Goal: Task Accomplishment & Management: Use online tool/utility

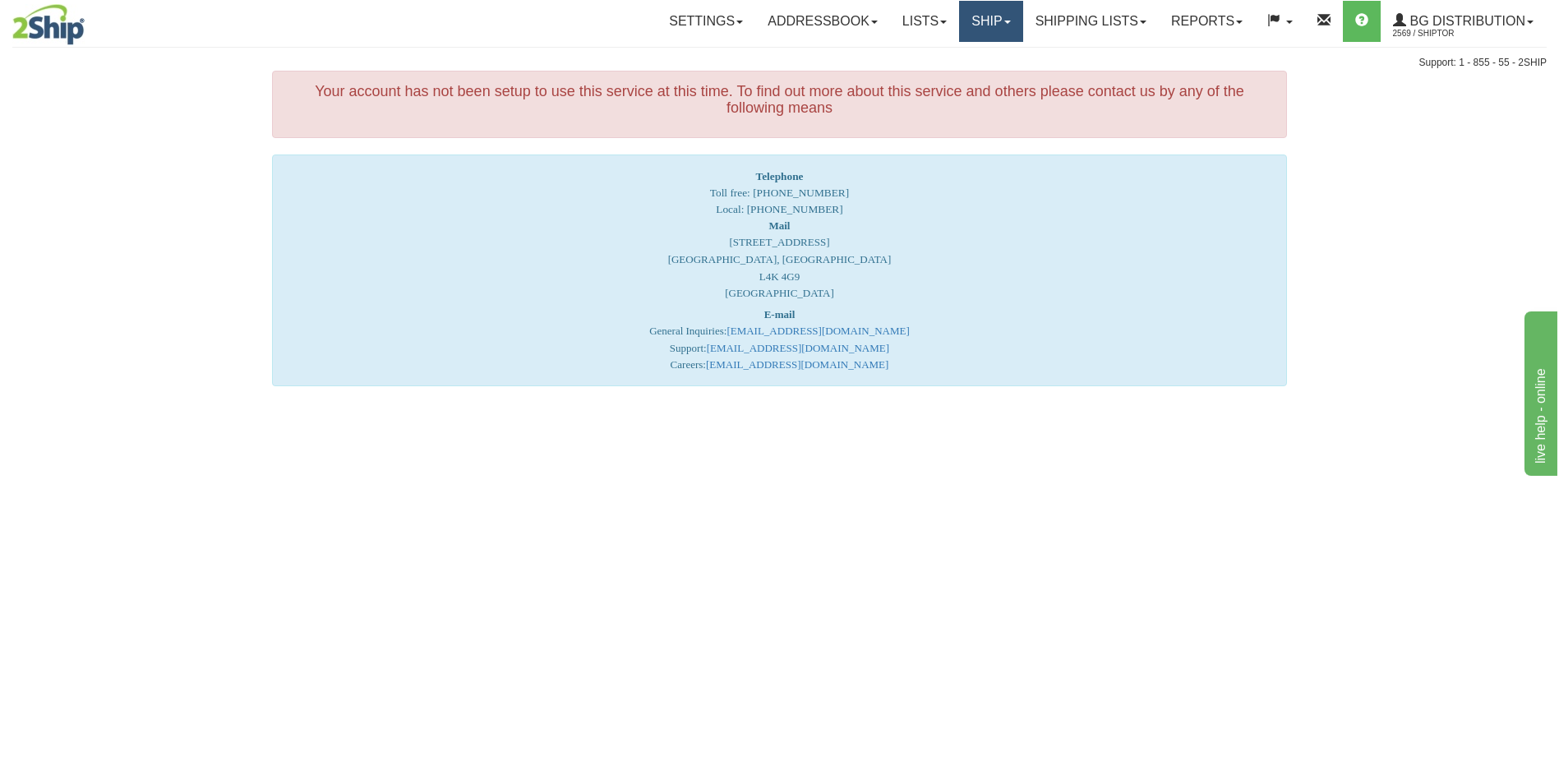
click at [975, 26] on link "Ship" at bounding box center [991, 21] width 64 height 42
click at [953, 56] on span "Ship Screen" at bounding box center [940, 58] width 63 height 14
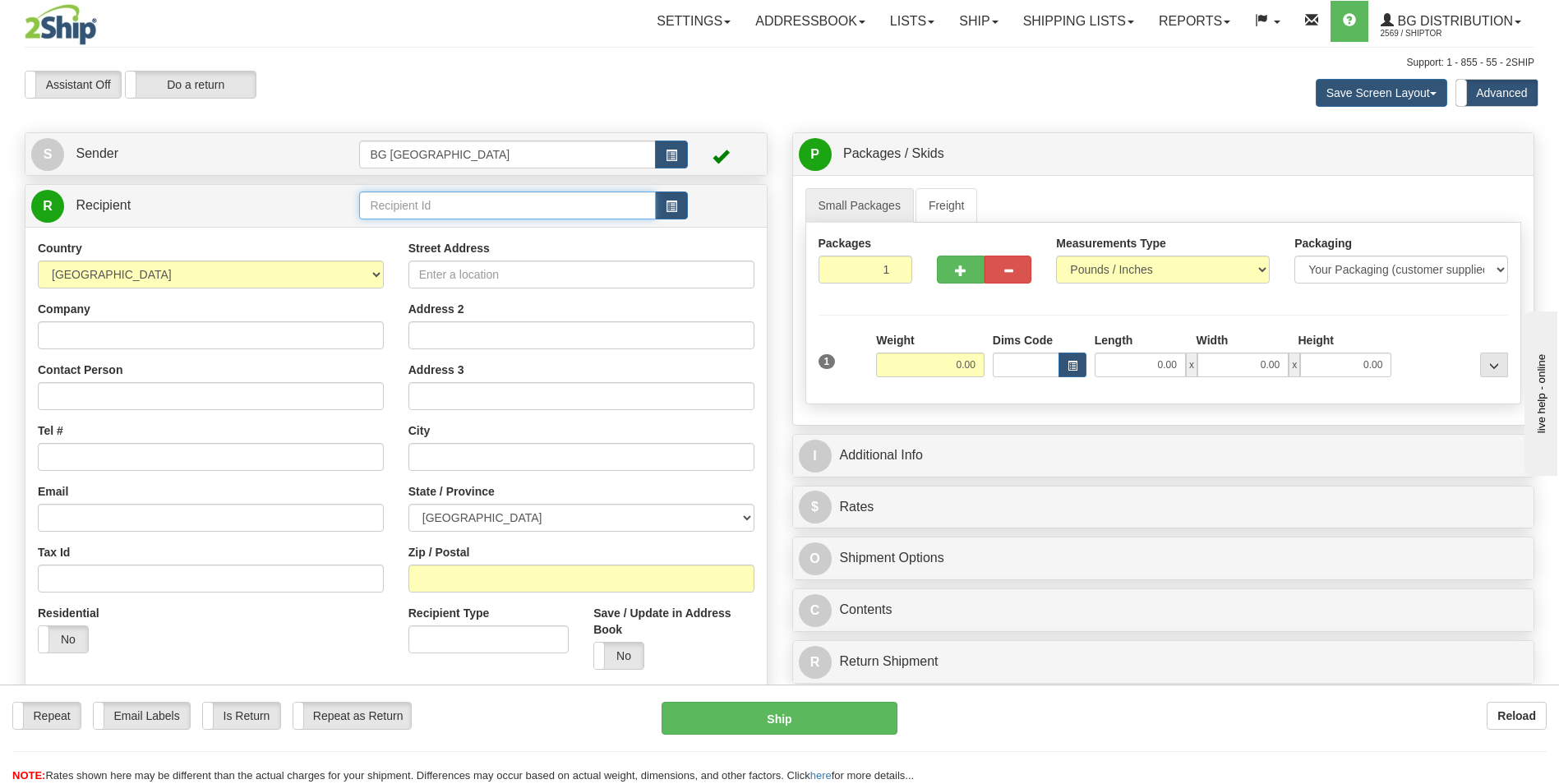
click at [382, 205] on input "text" at bounding box center [507, 205] width 296 height 28
click at [378, 223] on div "60156" at bounding box center [504, 231] width 280 height 18
type input "60156"
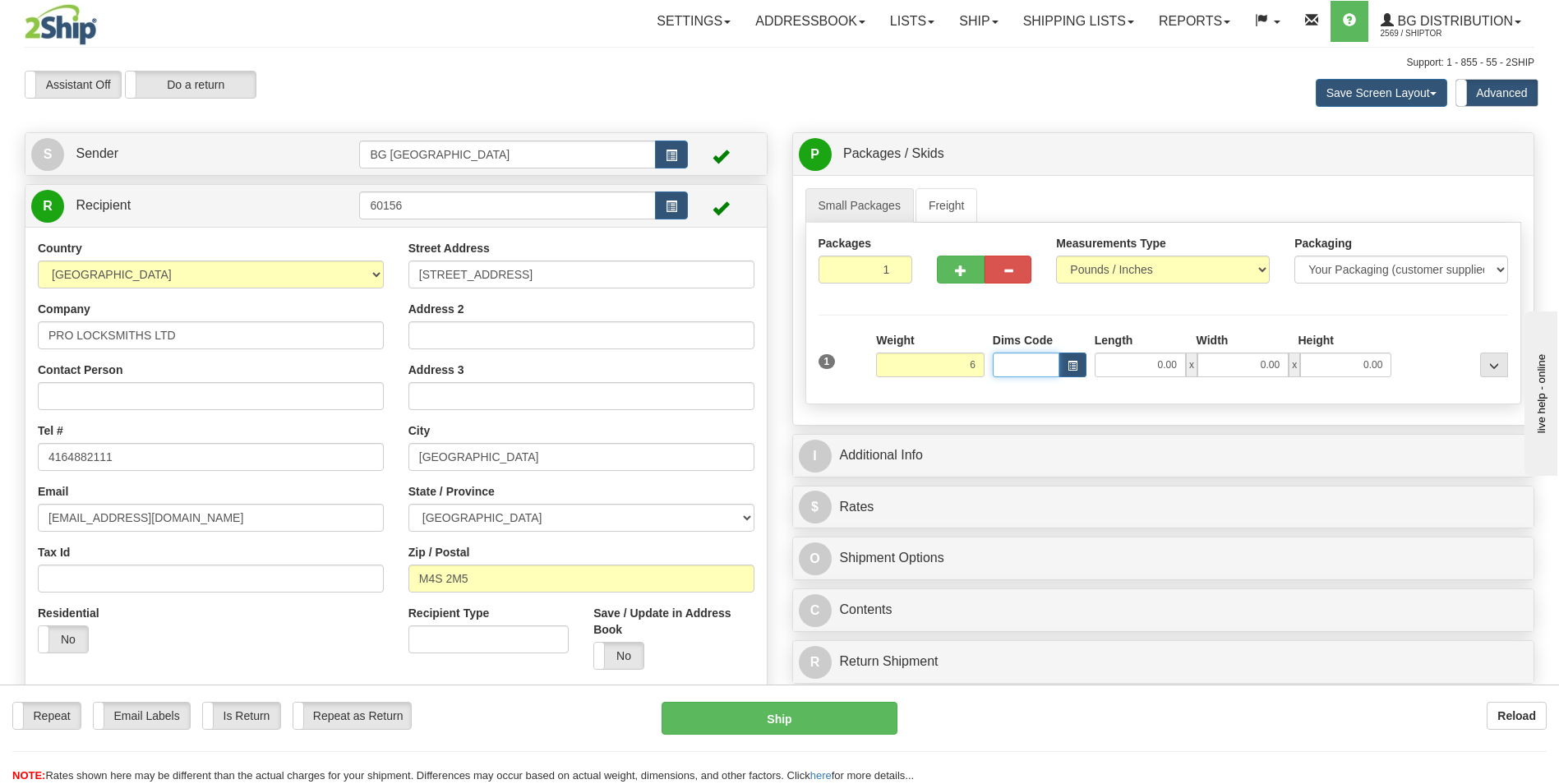
type input "6.00"
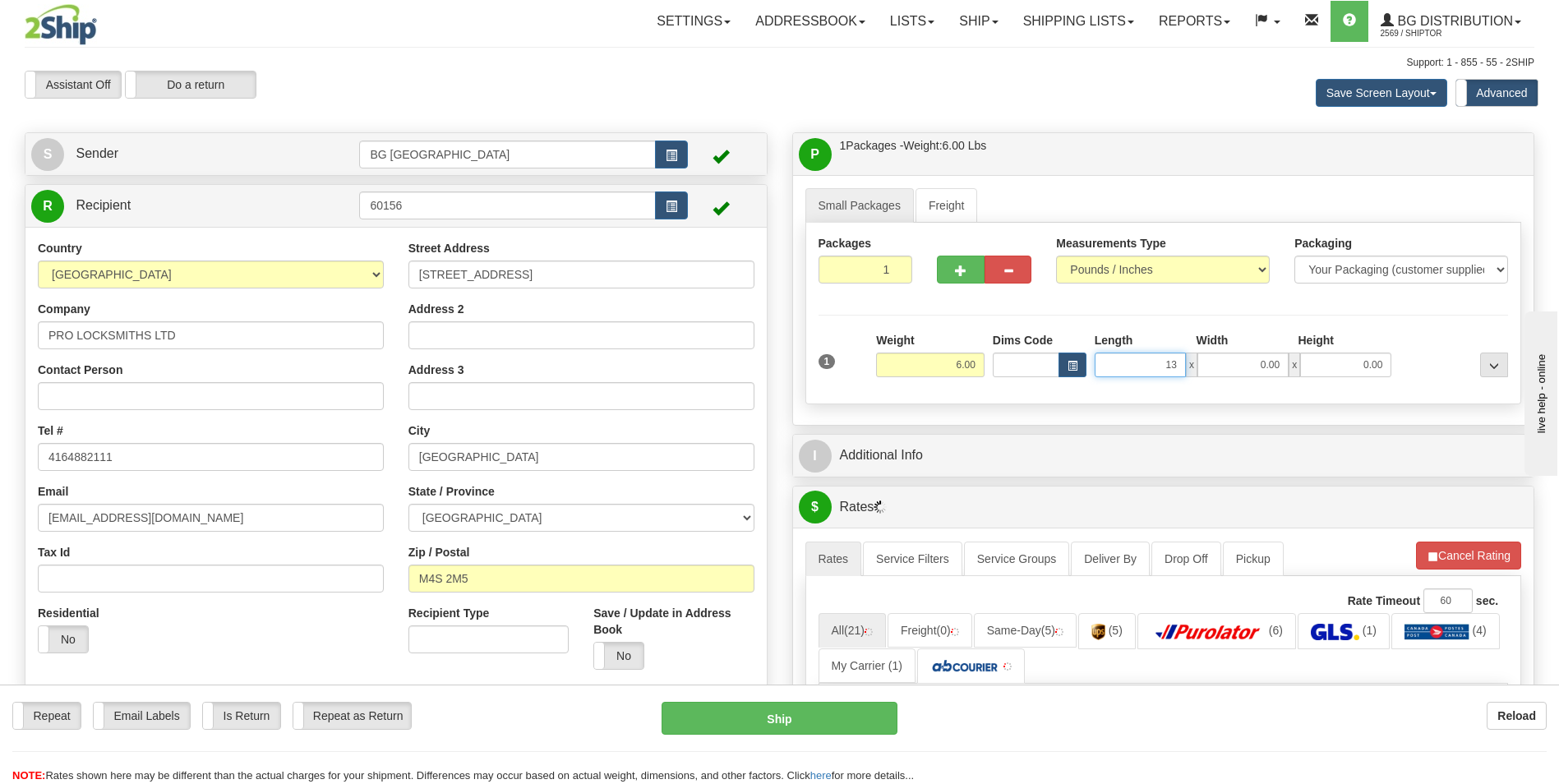
type input "13.00"
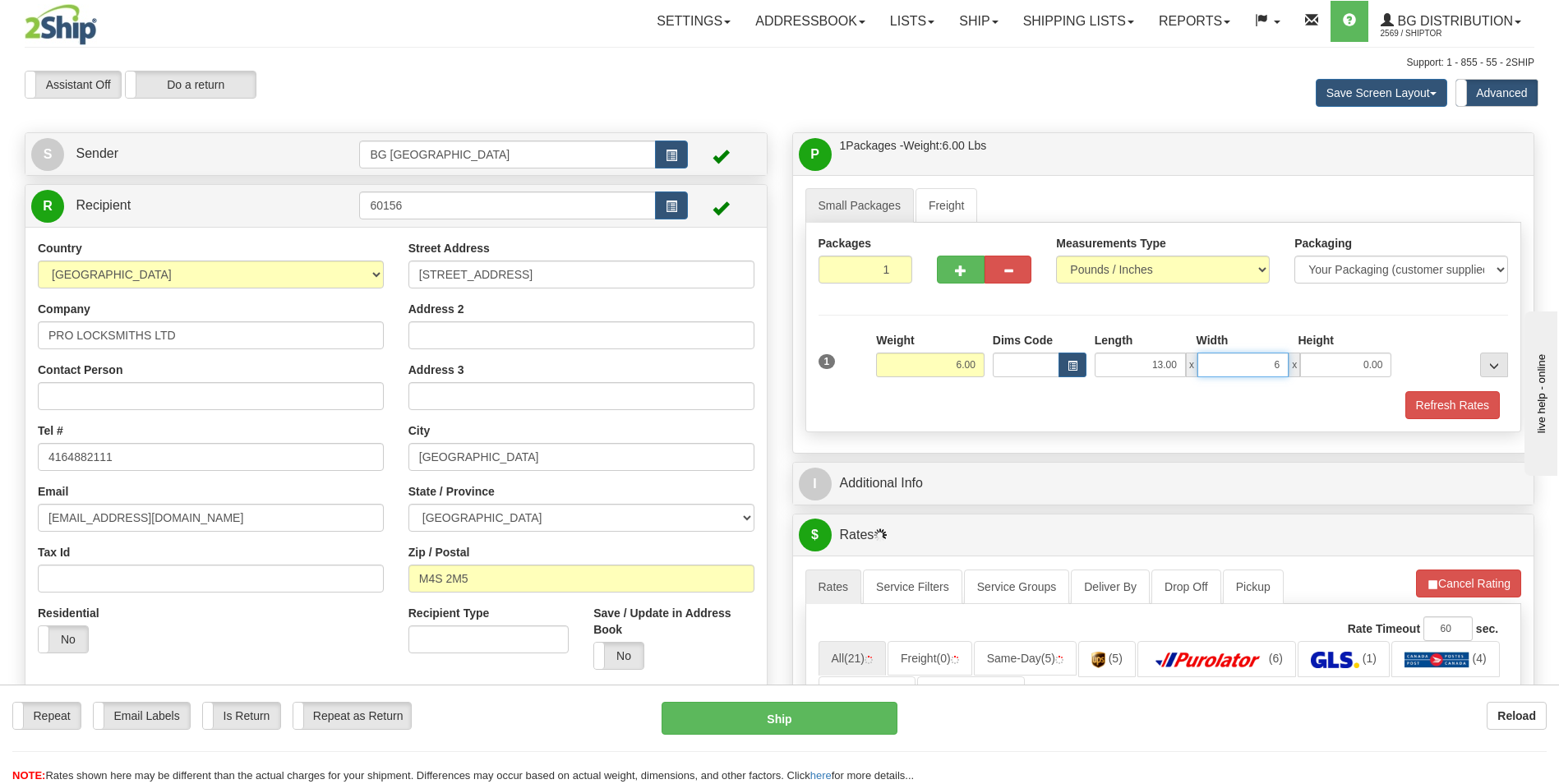
type input "6.00"
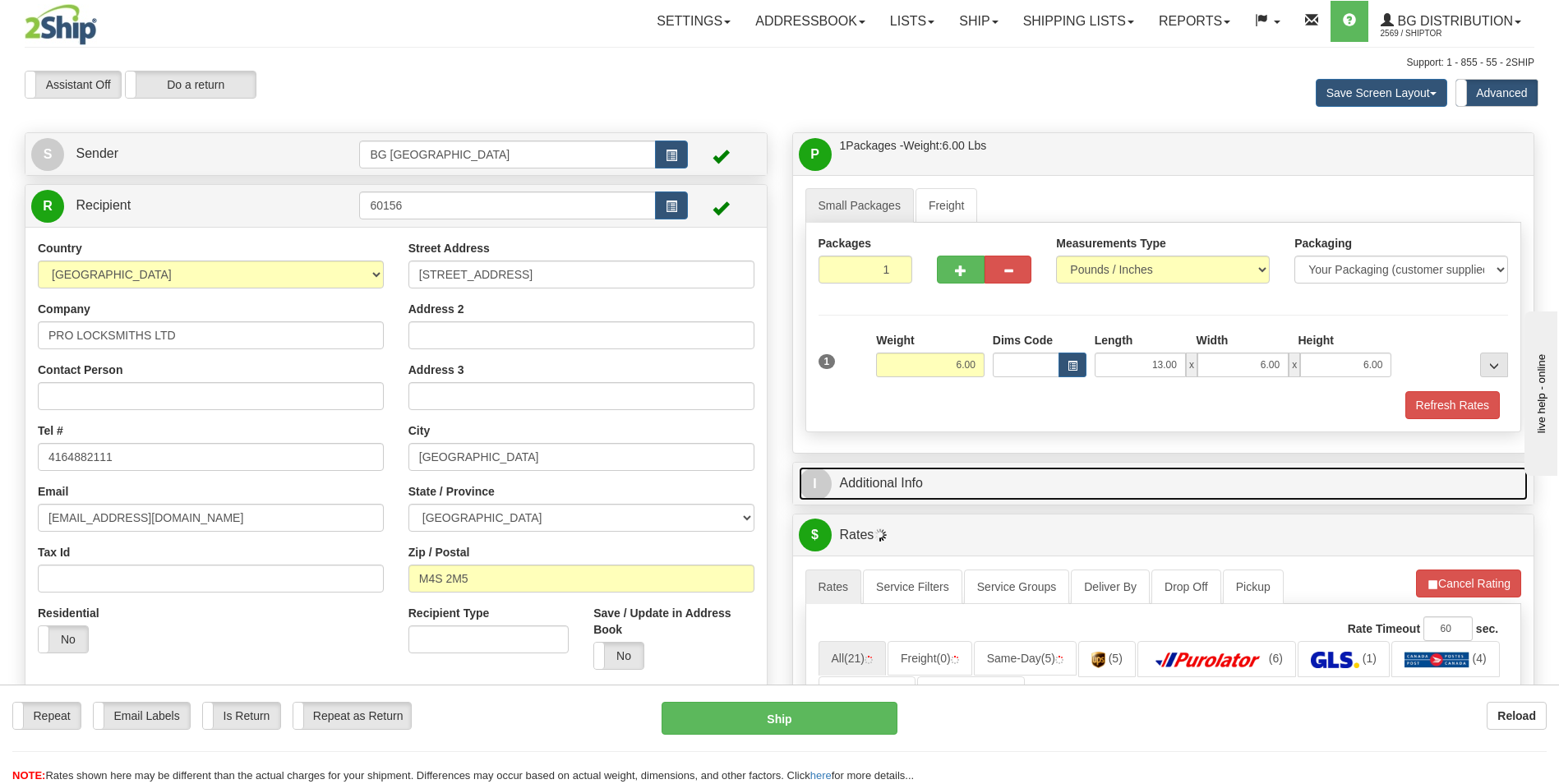
click at [906, 480] on link "I Additional Info" at bounding box center [1164, 483] width 730 height 34
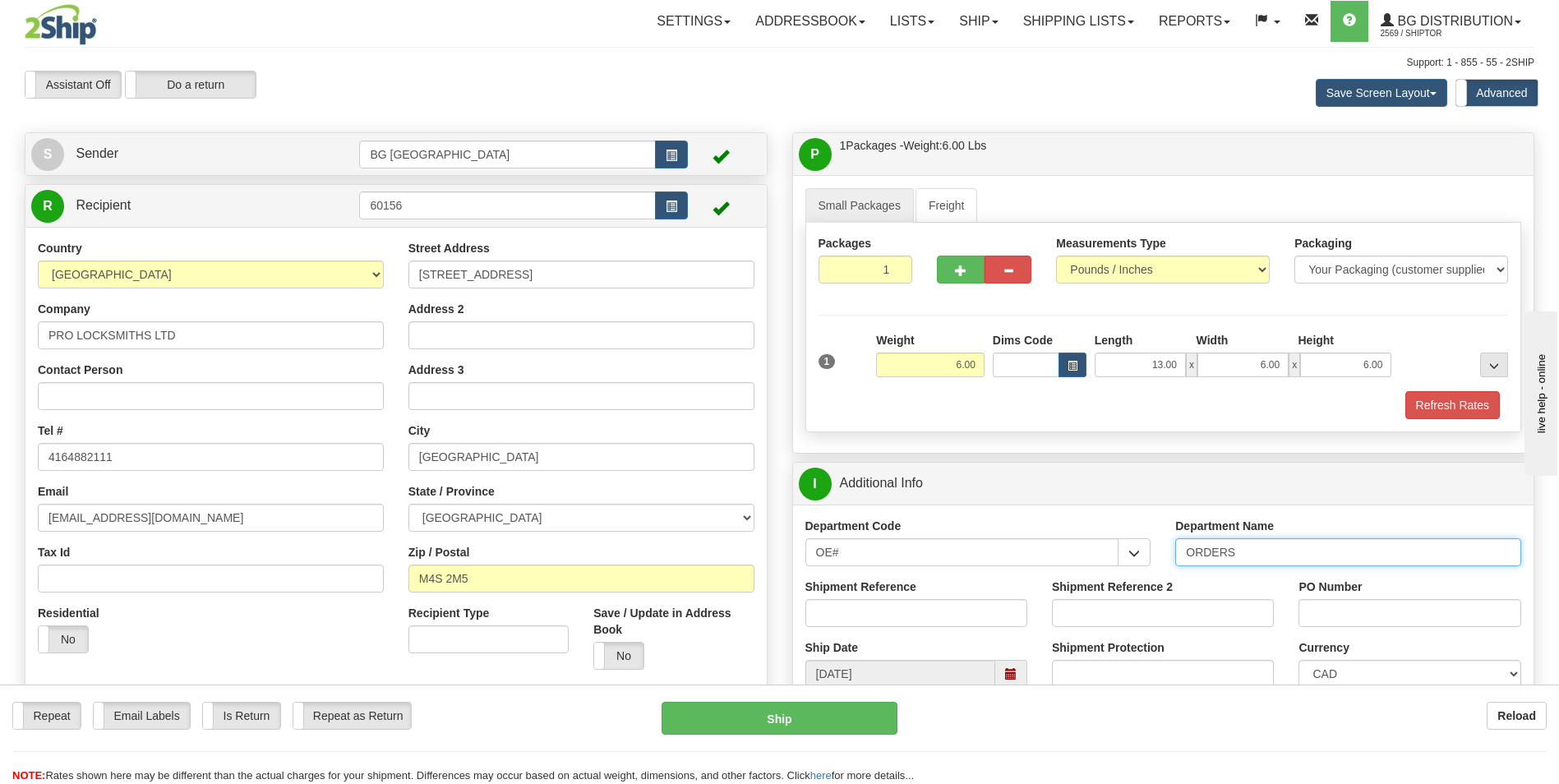
click at [1271, 559] on input "ORDERS" at bounding box center [1348, 551] width 346 height 28
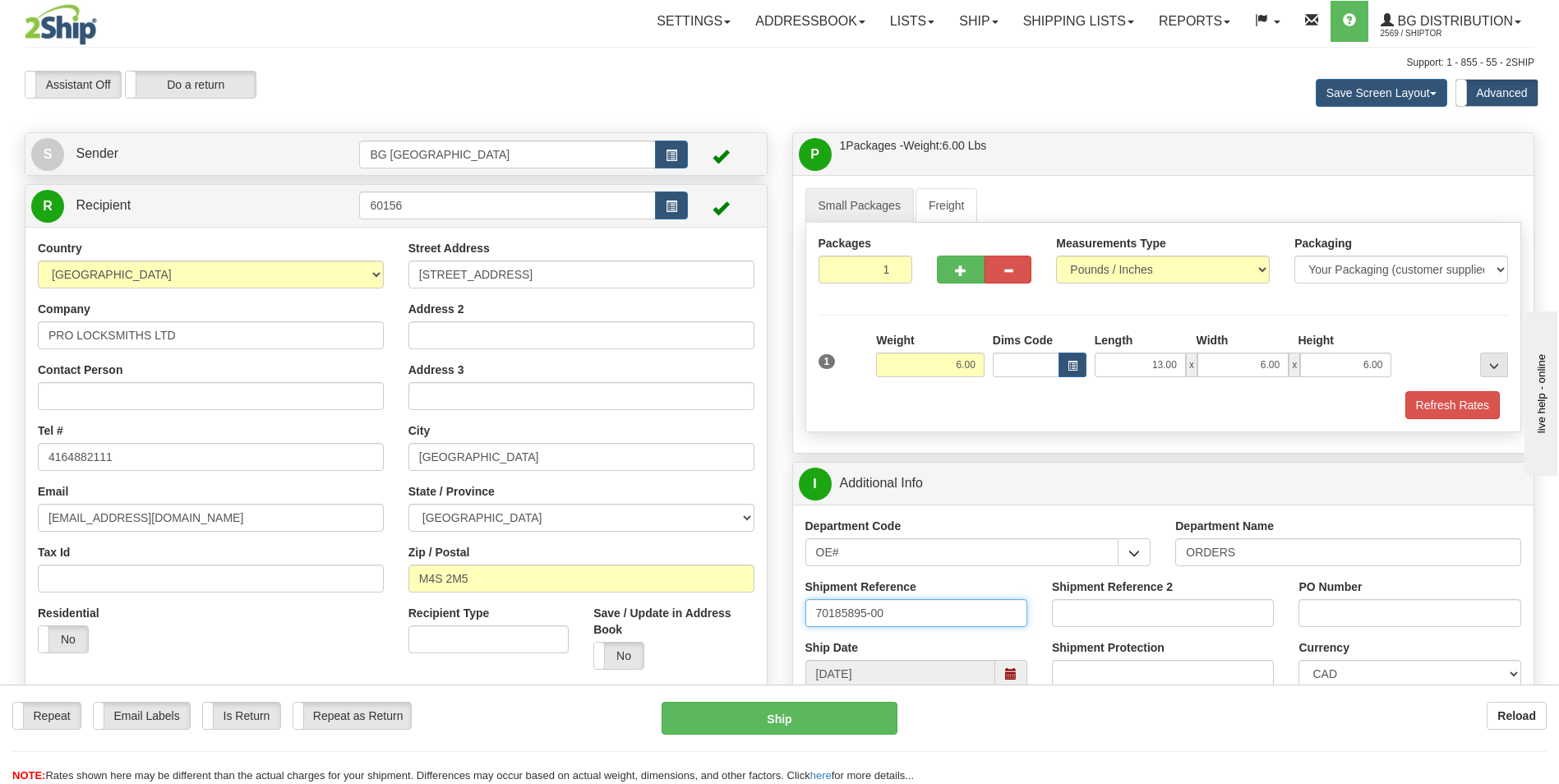
type input "70185895-00"
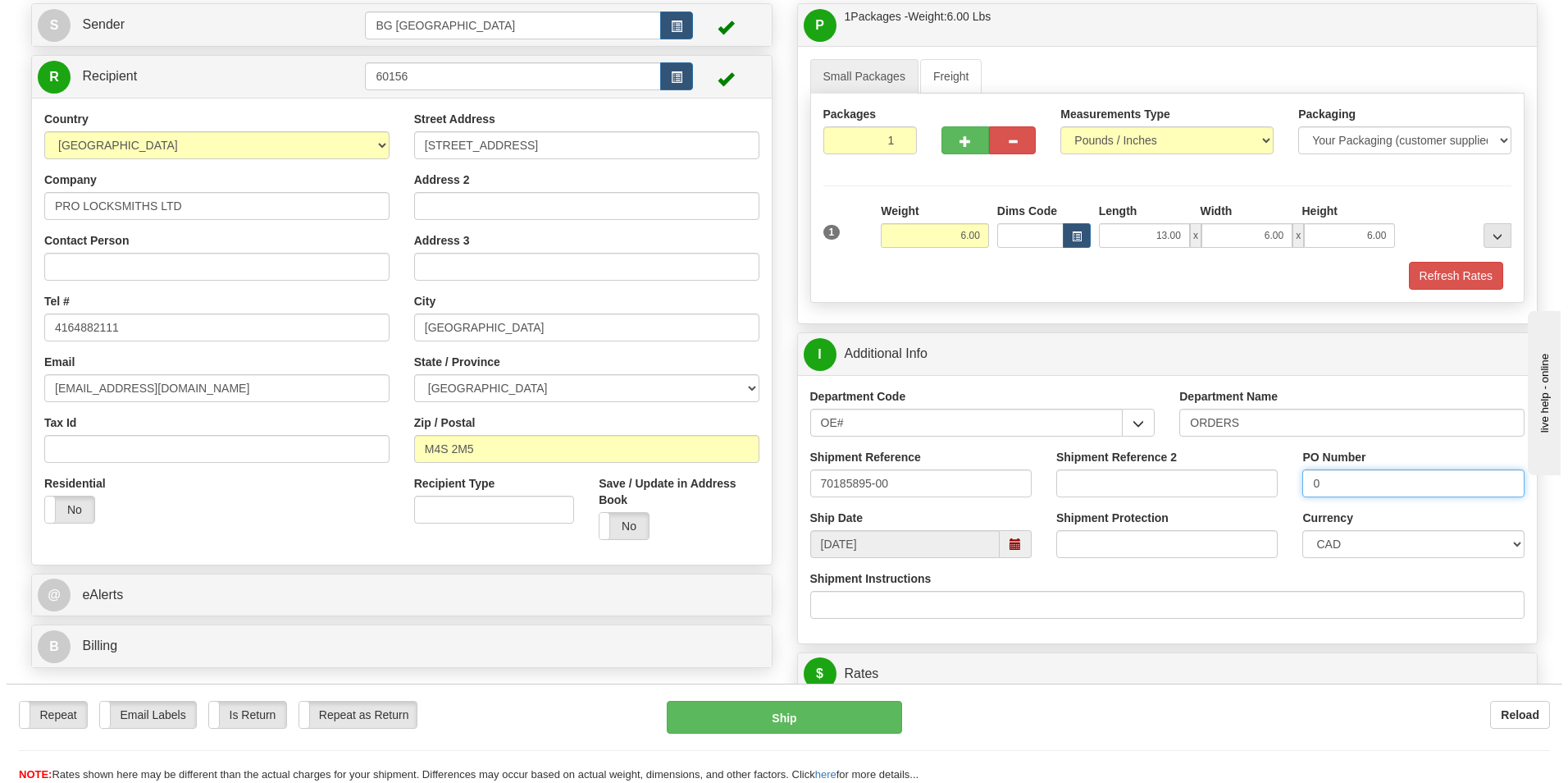
scroll to position [411, 0]
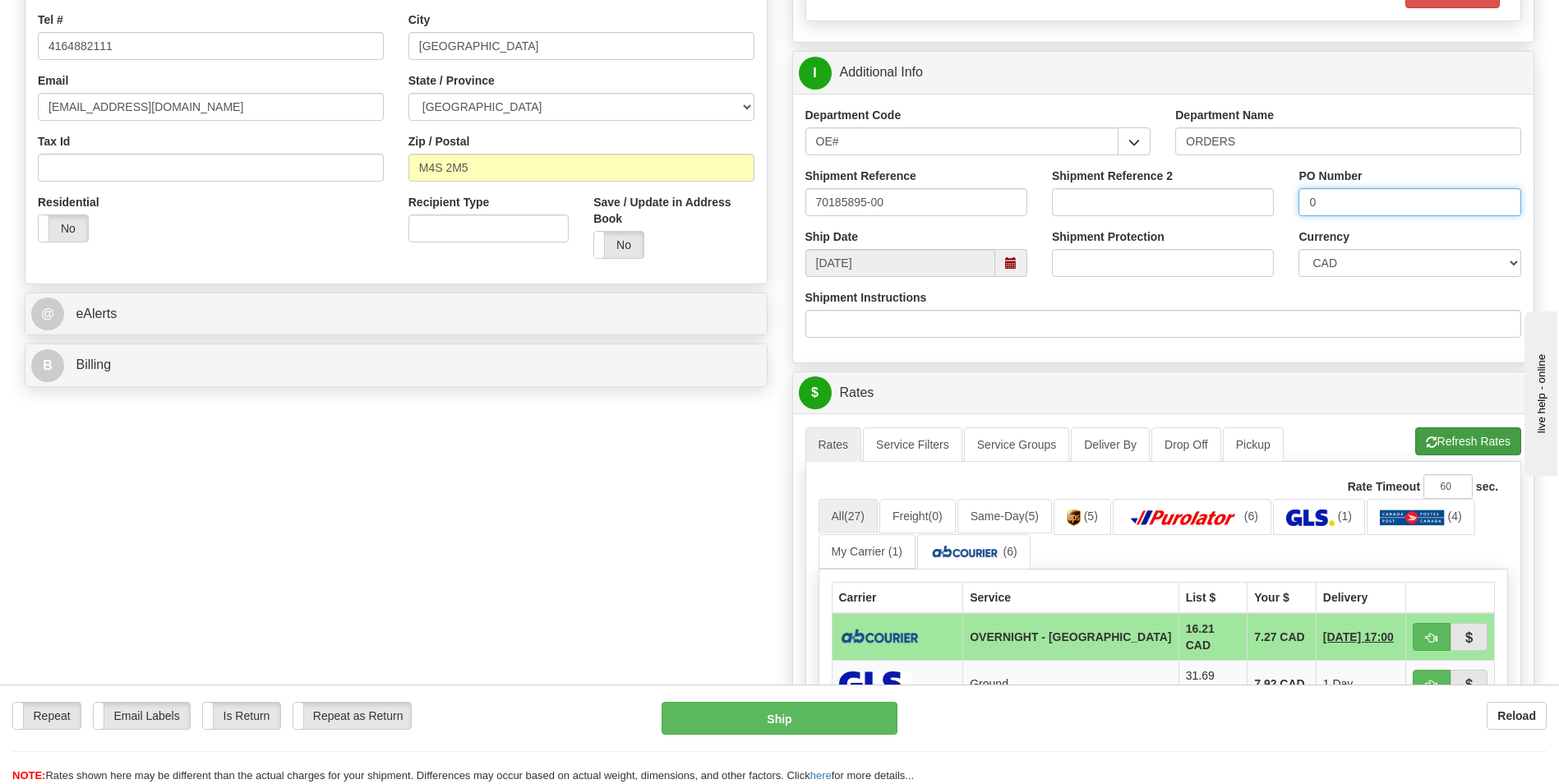
type input "0"
click at [1431, 430] on button "Refresh Rates" at bounding box center [1468, 441] width 106 height 28
click at [1422, 637] on button "button" at bounding box center [1431, 636] width 38 height 28
type input "4"
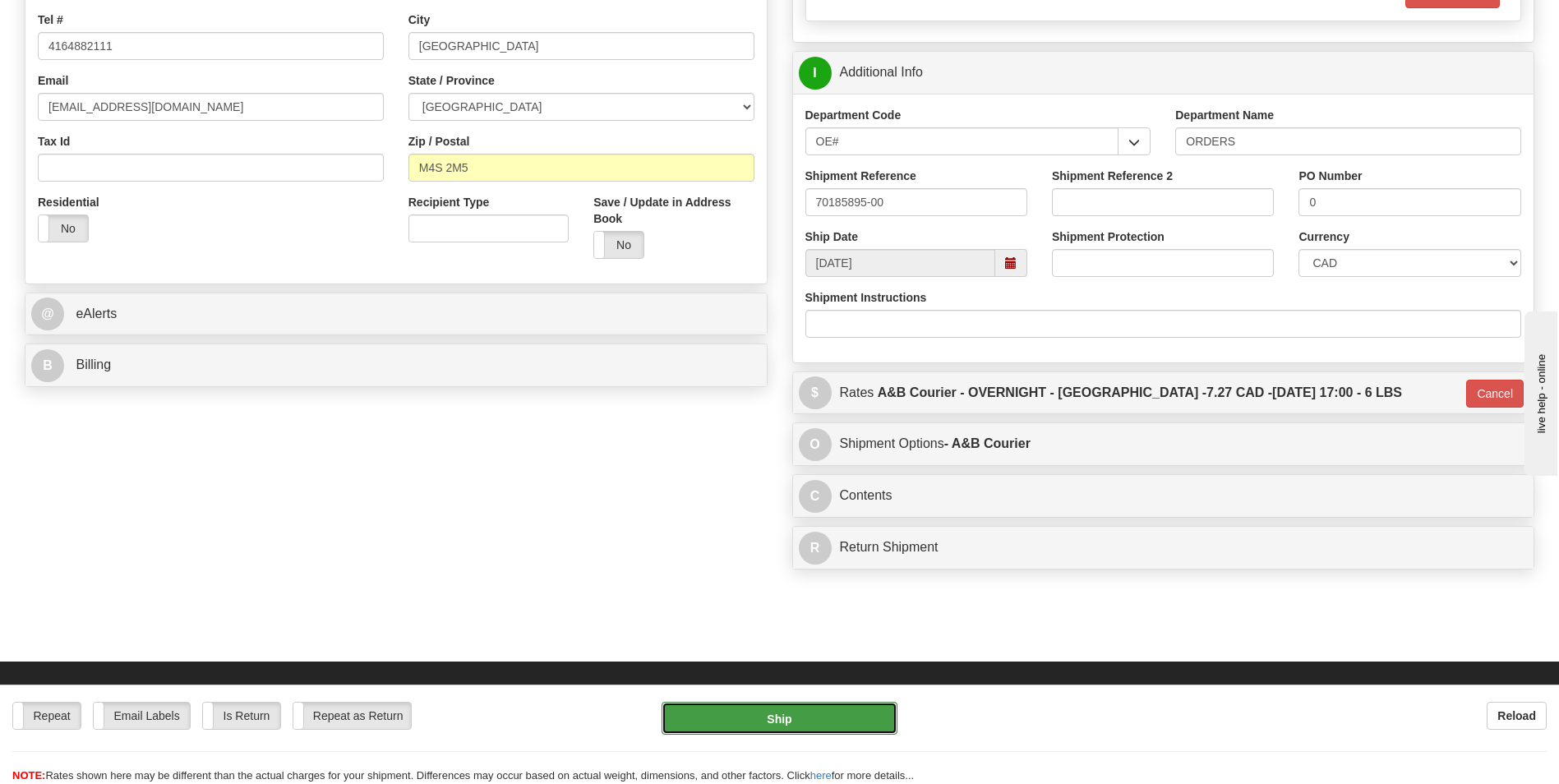
click at [734, 708] on button "Ship" at bounding box center [779, 718] width 235 height 33
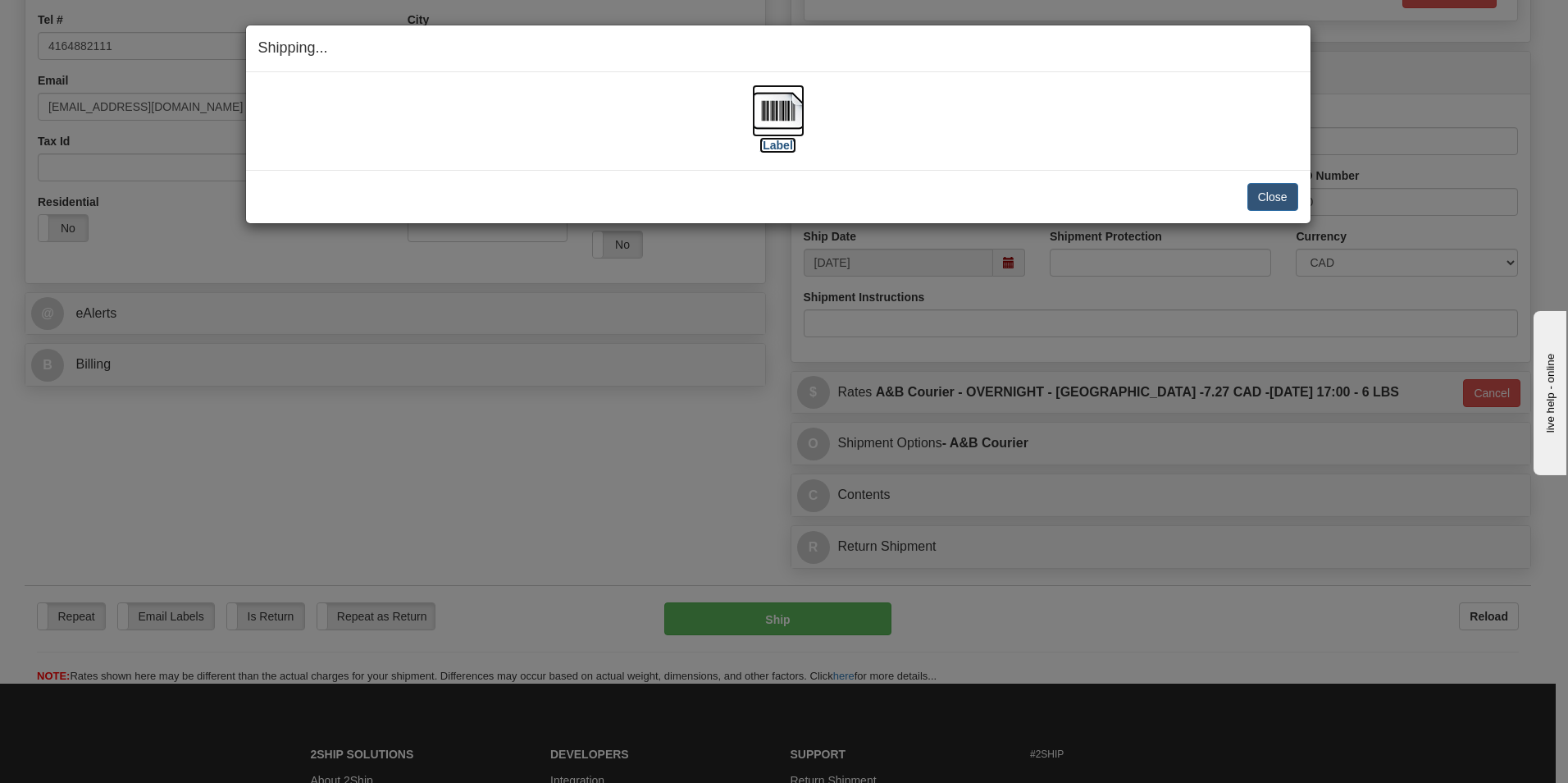
click at [789, 121] on img at bounding box center [778, 111] width 52 height 52
click at [1280, 200] on button "Close" at bounding box center [1272, 197] width 51 height 28
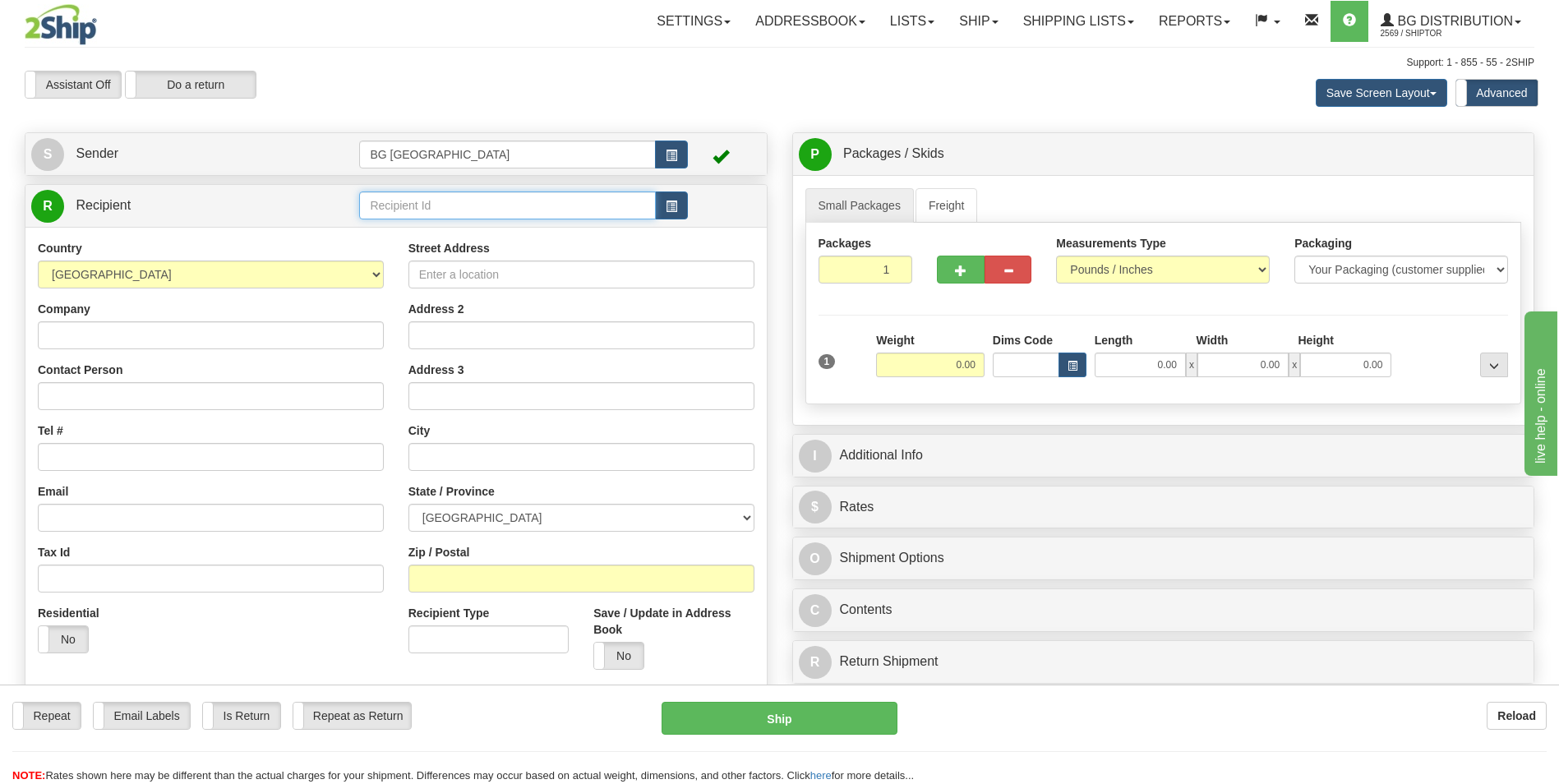
click at [491, 196] on input "text" at bounding box center [507, 205] width 296 height 28
click at [412, 225] on div "60160" at bounding box center [504, 231] width 280 height 18
type input "60160"
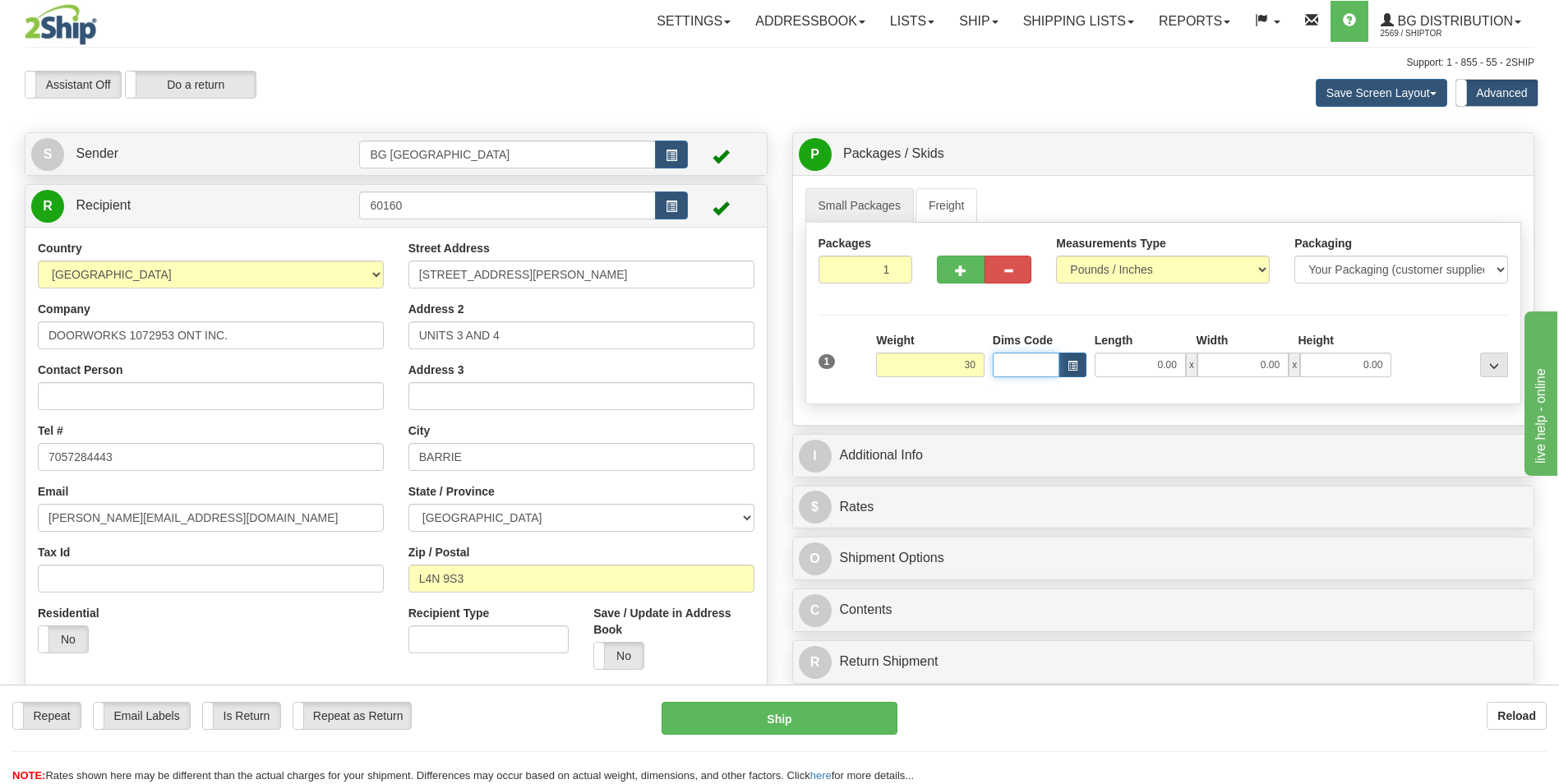
type input "30.00"
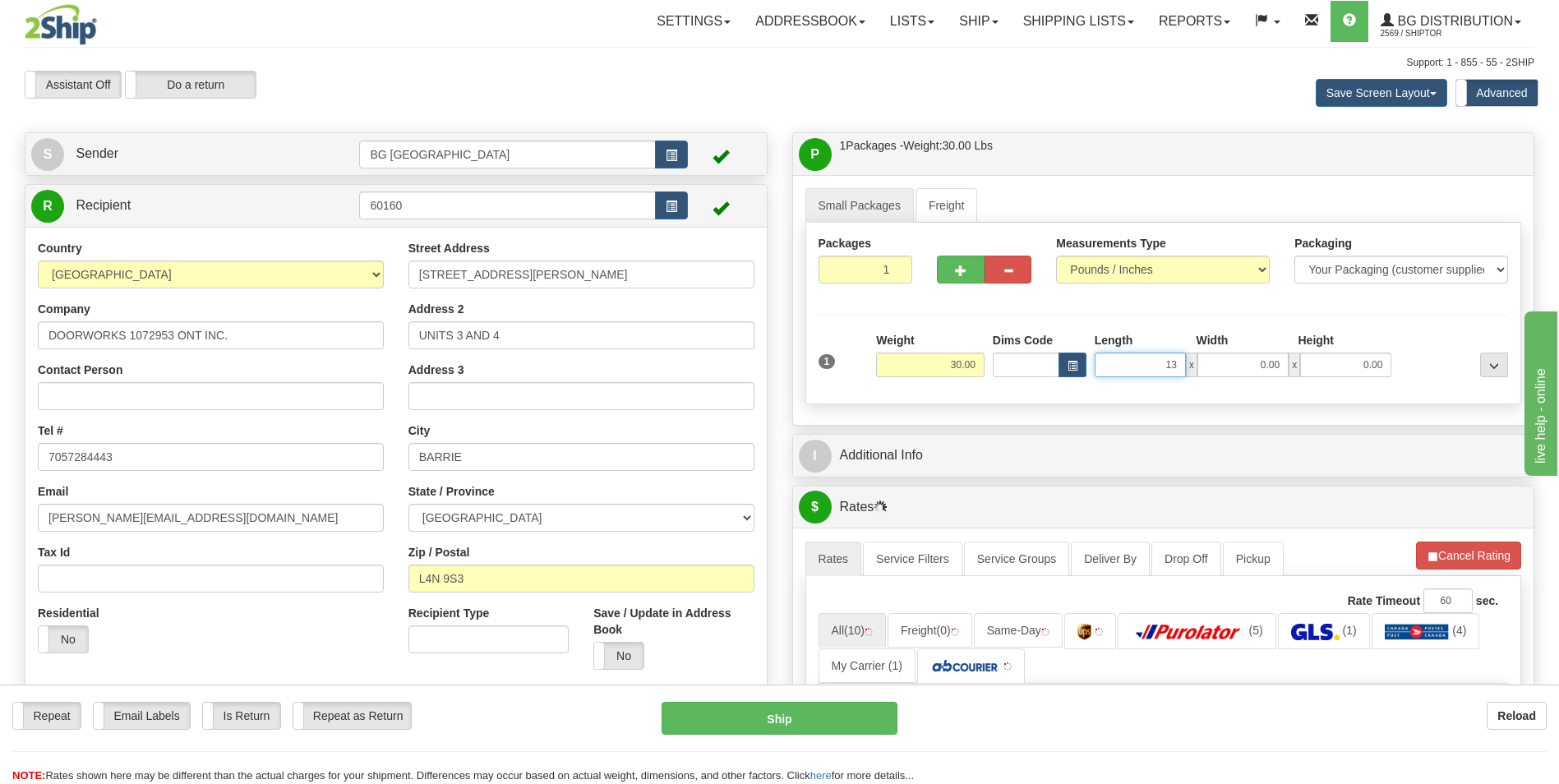
type input "13.00"
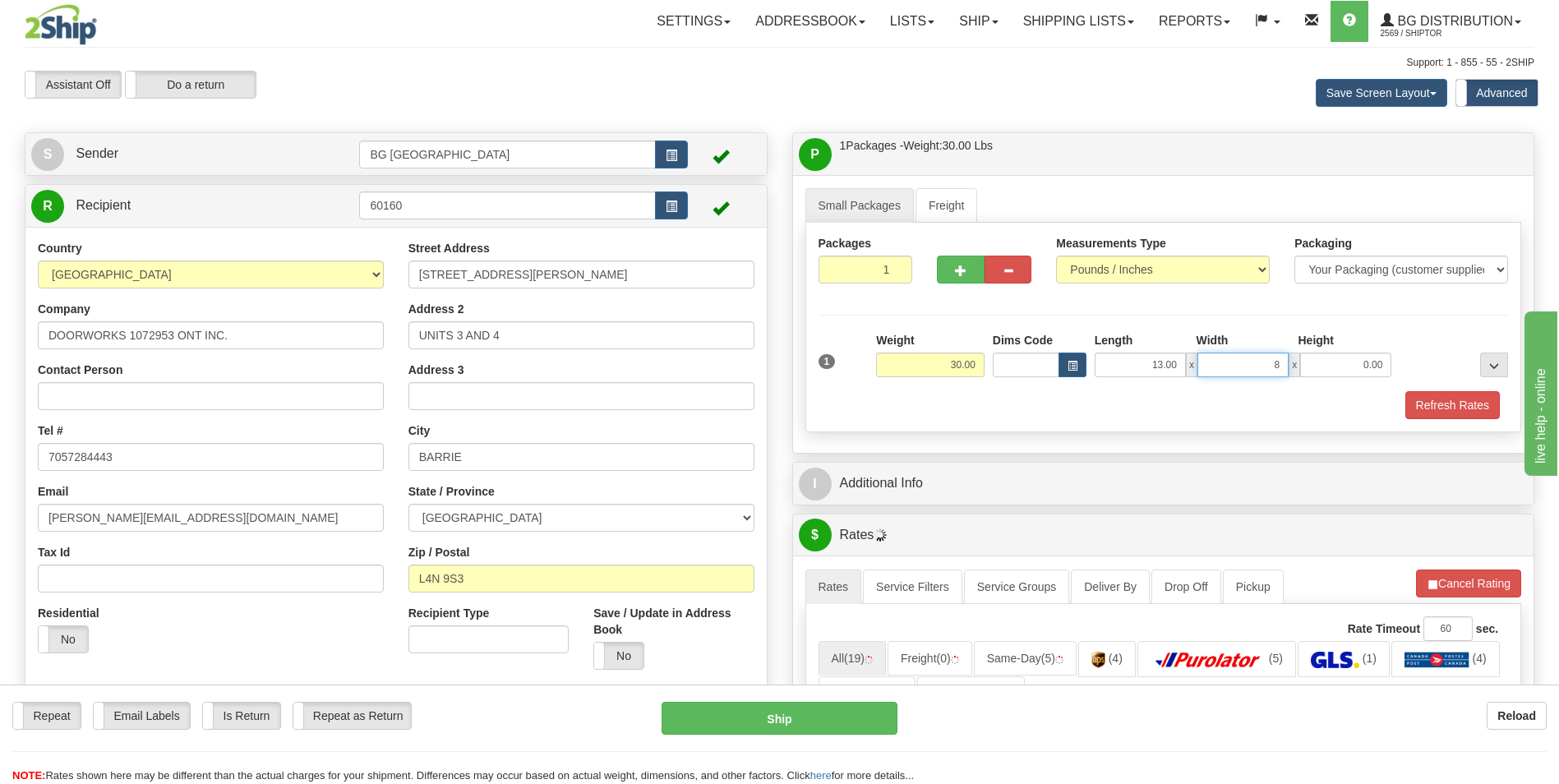
type input "8.00"
click at [953, 268] on button "button" at bounding box center [960, 269] width 47 height 28
type input "2"
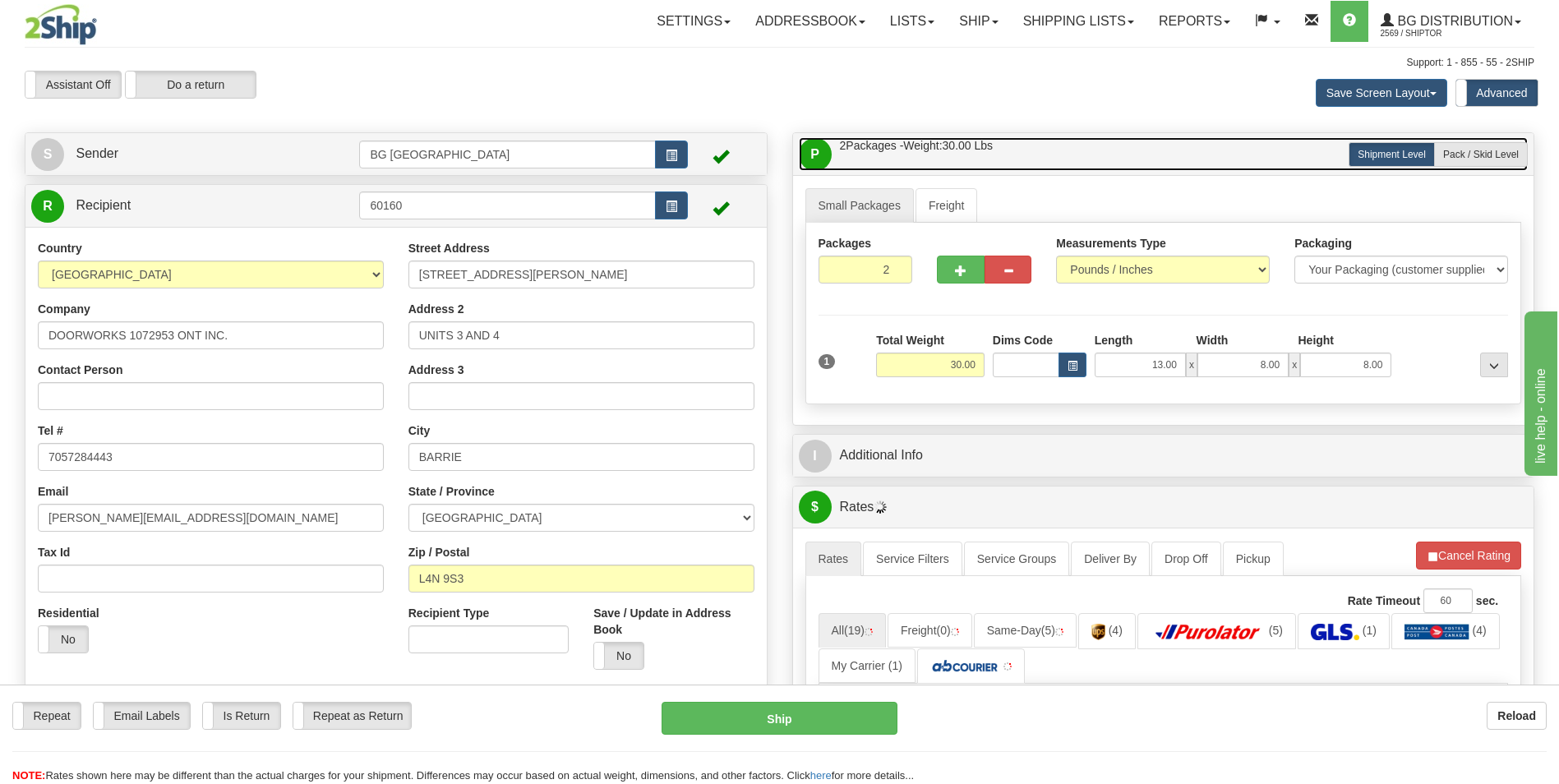
click at [1482, 167] on link "P Packages / Skids 2 Packages - Weight: 30.00 Lbs 1 Skids - Weight: NaN Lbs" at bounding box center [1164, 154] width 730 height 34
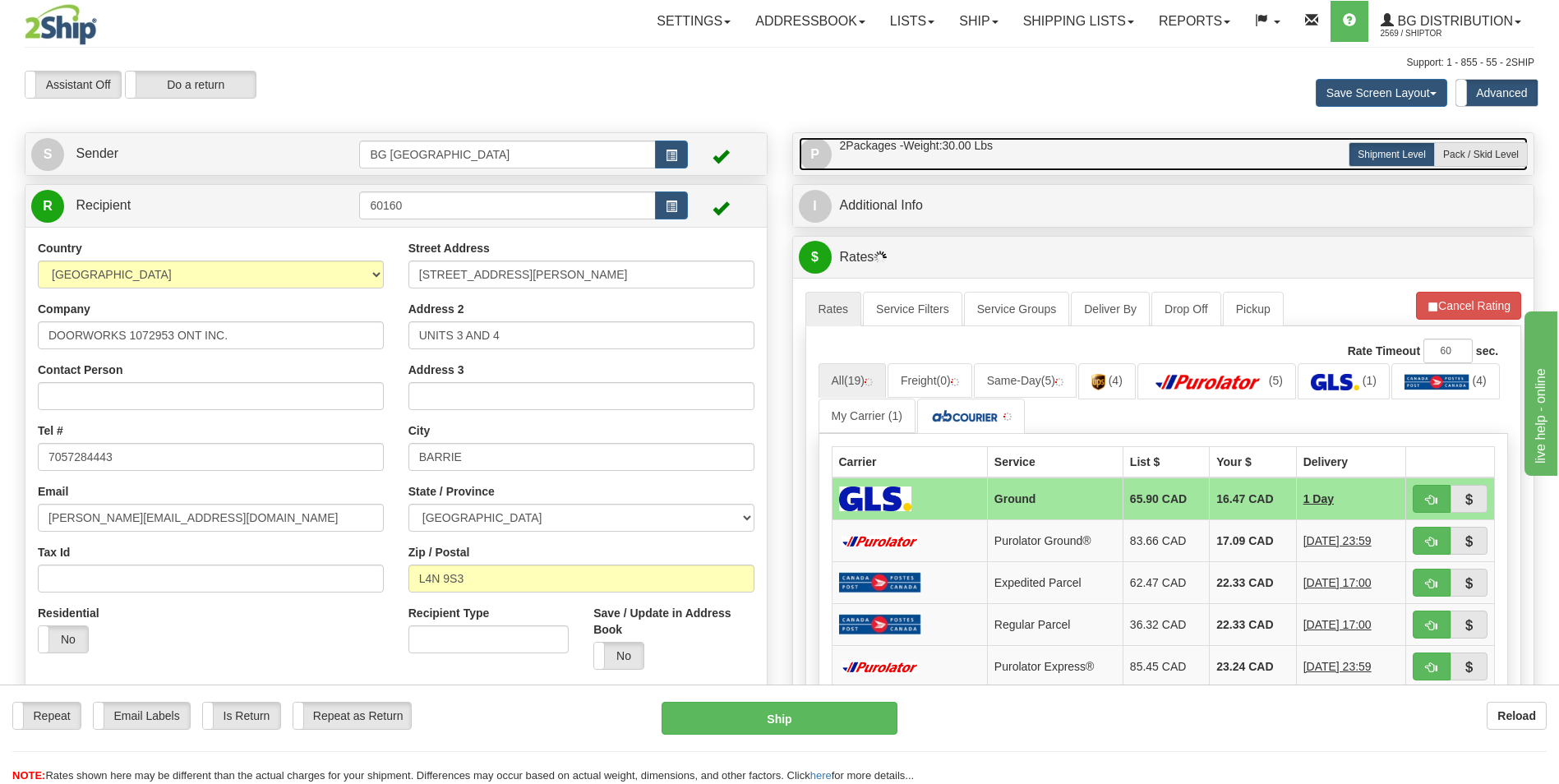
click at [1272, 145] on link "P Packages / Skids 2 Packages - Weight: 30.00 Lbs 1 Skids - Weight: NaN Lbs" at bounding box center [1164, 154] width 730 height 34
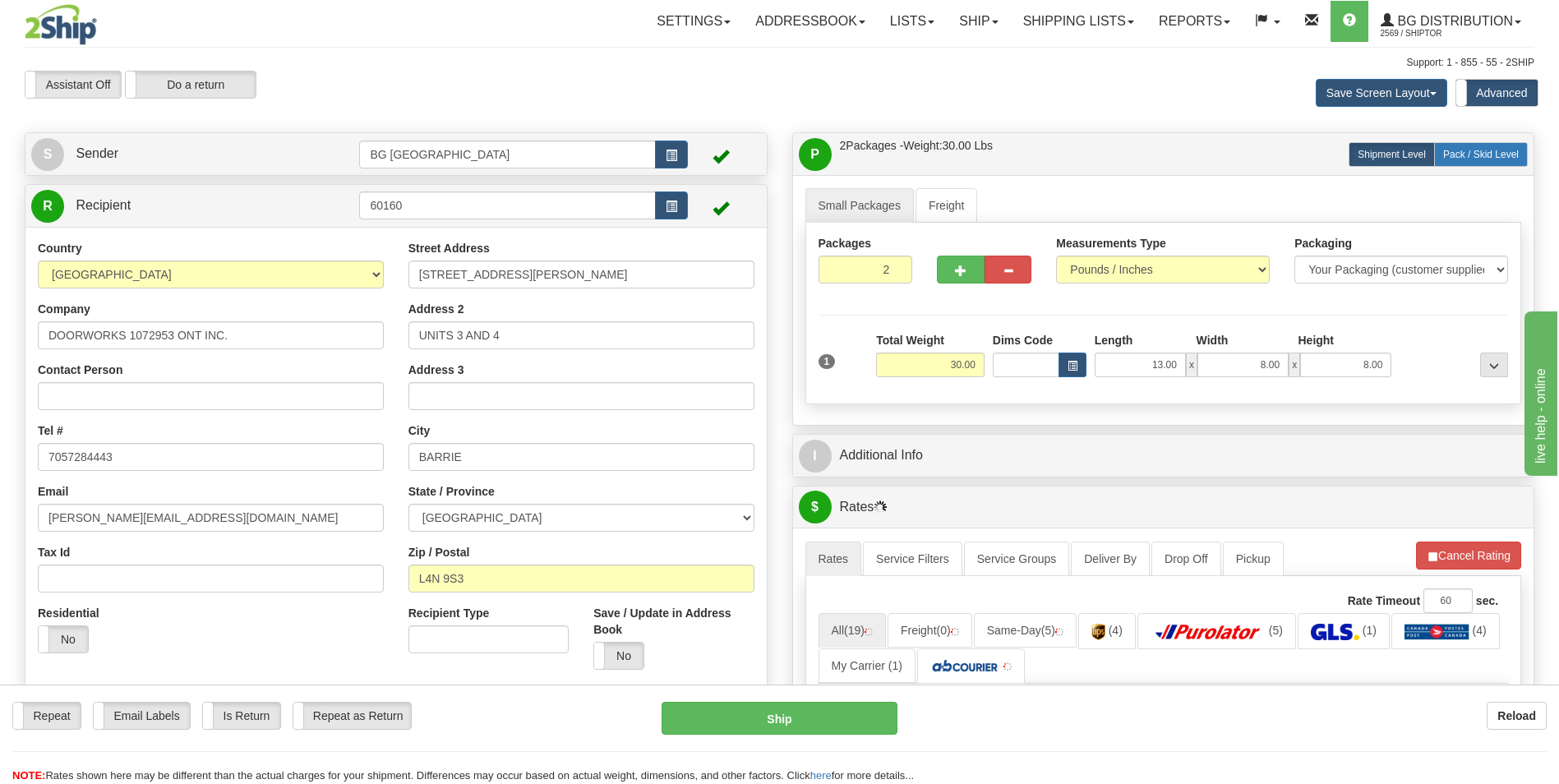
click at [1457, 155] on span "Pack / Skid Level" at bounding box center [1481, 154] width 75 height 12
radio input "true"
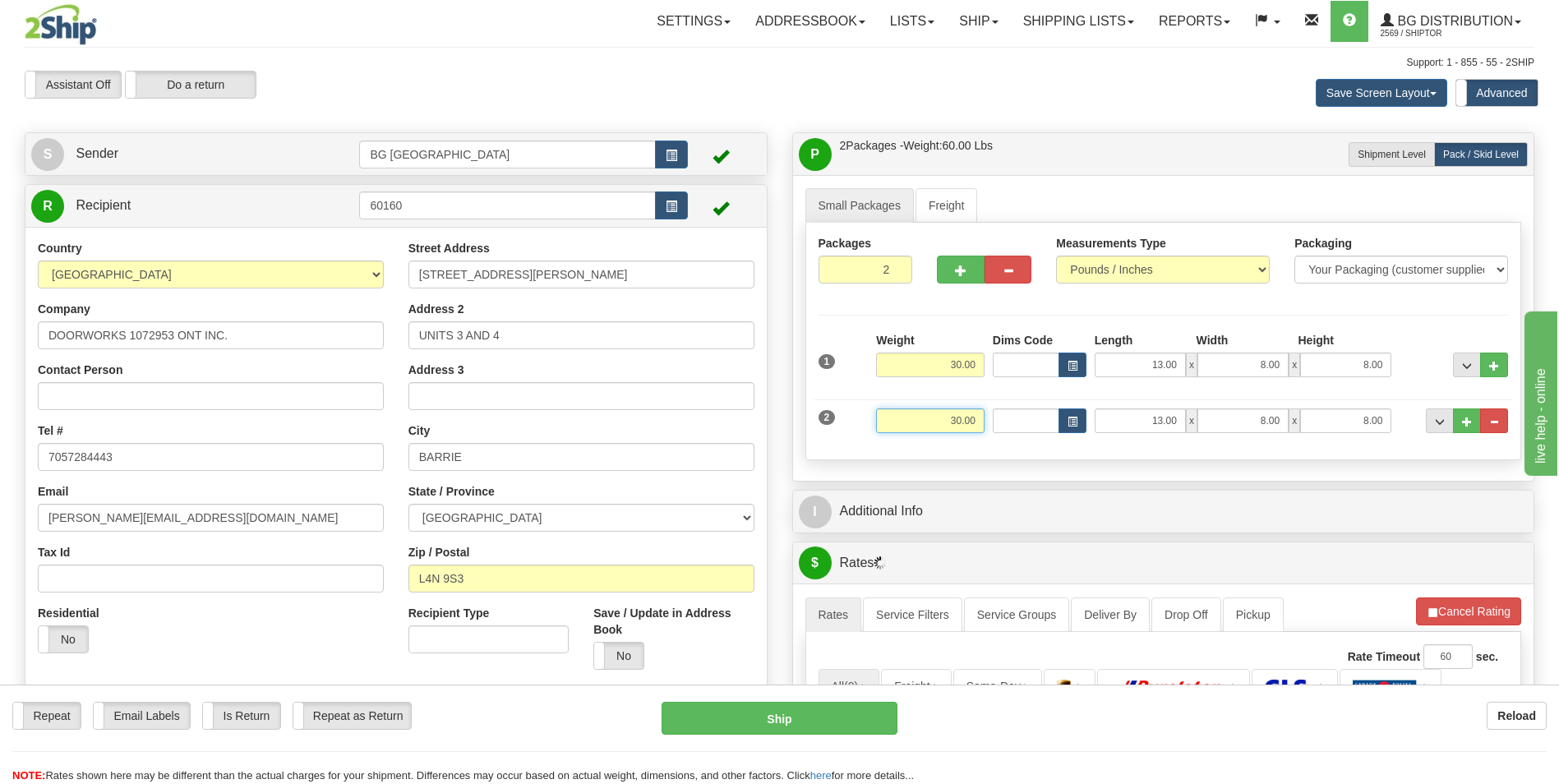
click at [951, 418] on input "30.00" at bounding box center [930, 421] width 108 height 25
type input "15.00"
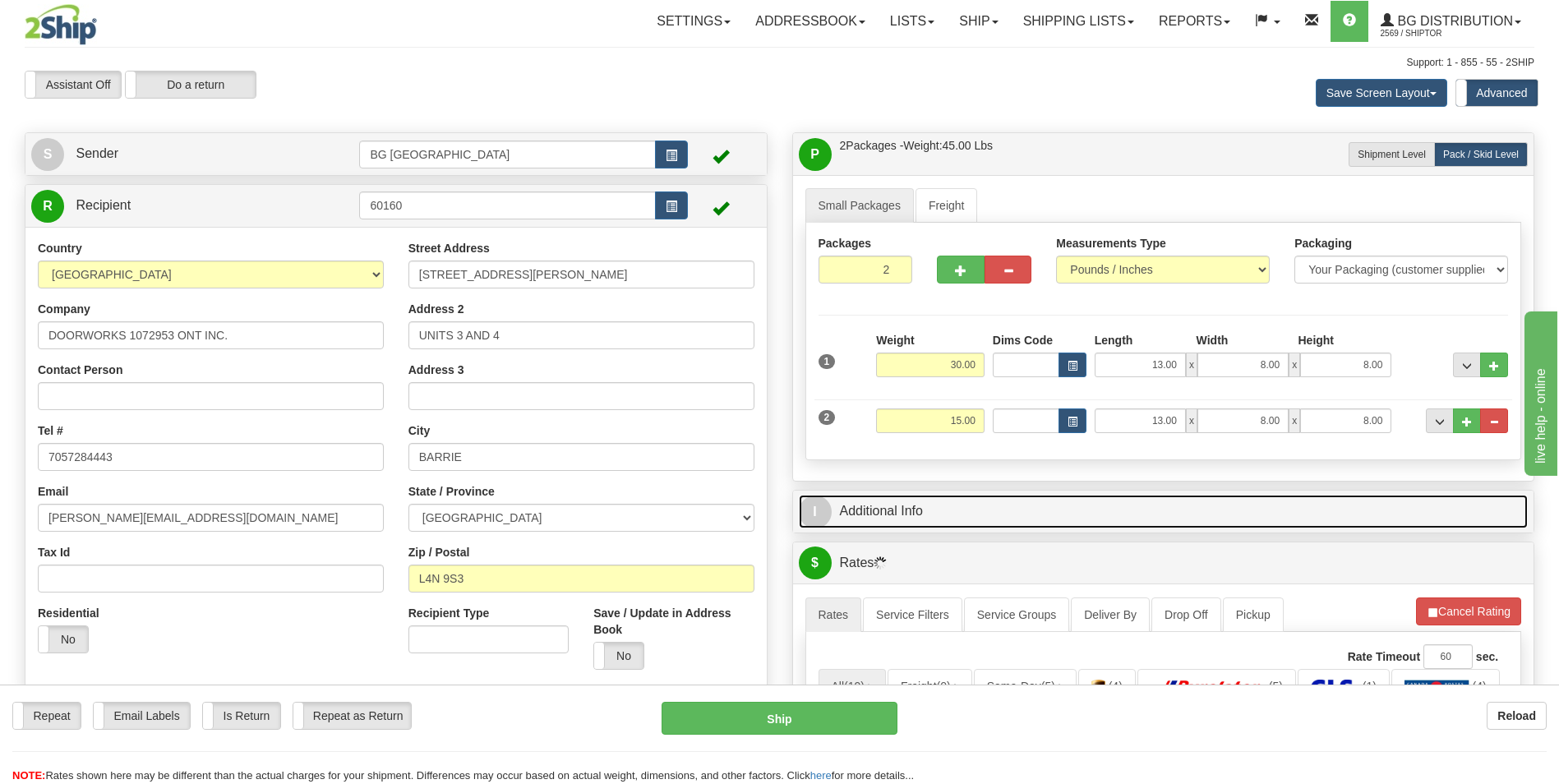
click at [1027, 509] on link "I Additional Info" at bounding box center [1164, 511] width 730 height 34
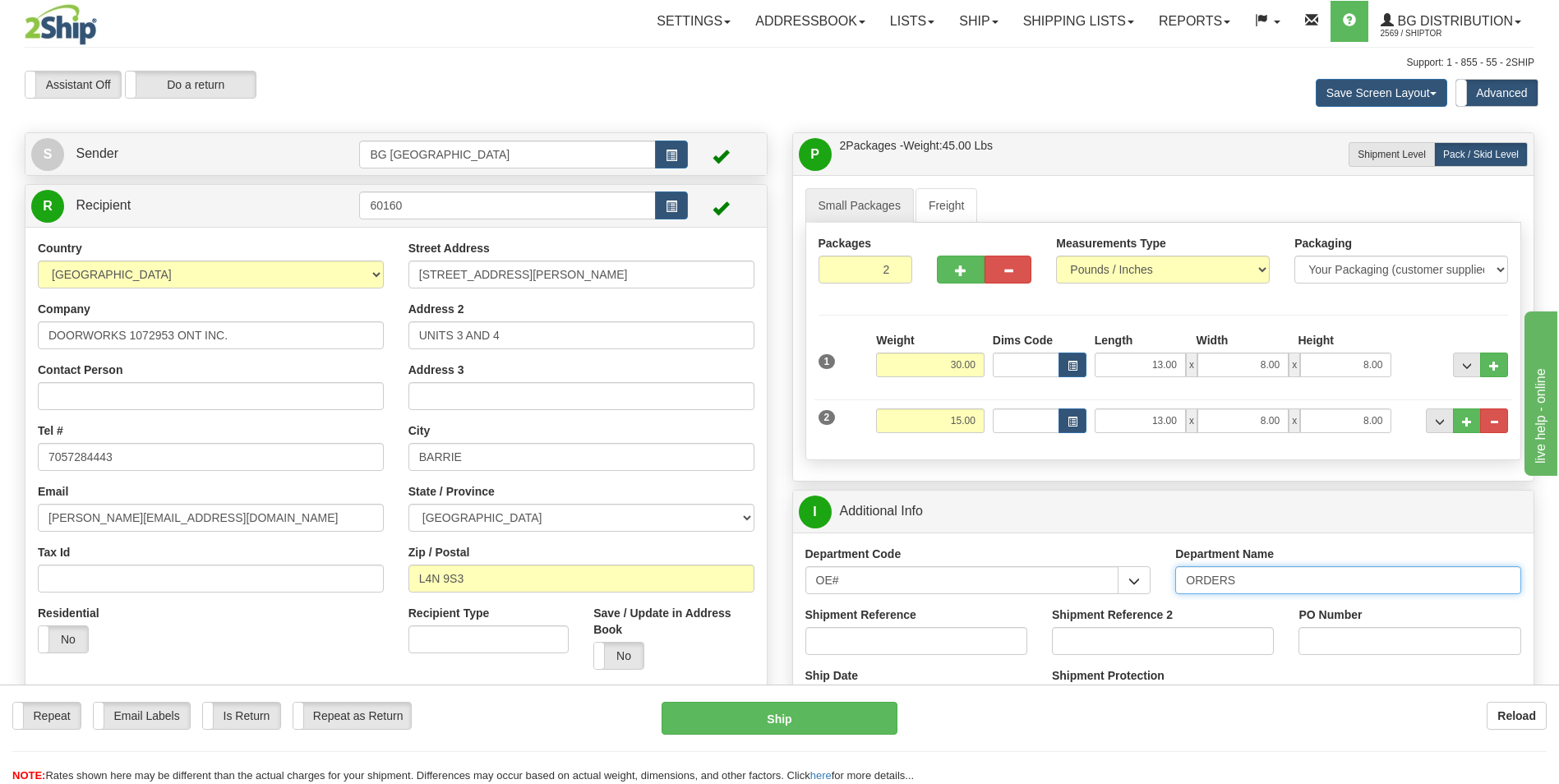
click at [1257, 582] on input "ORDERS" at bounding box center [1348, 579] width 346 height 28
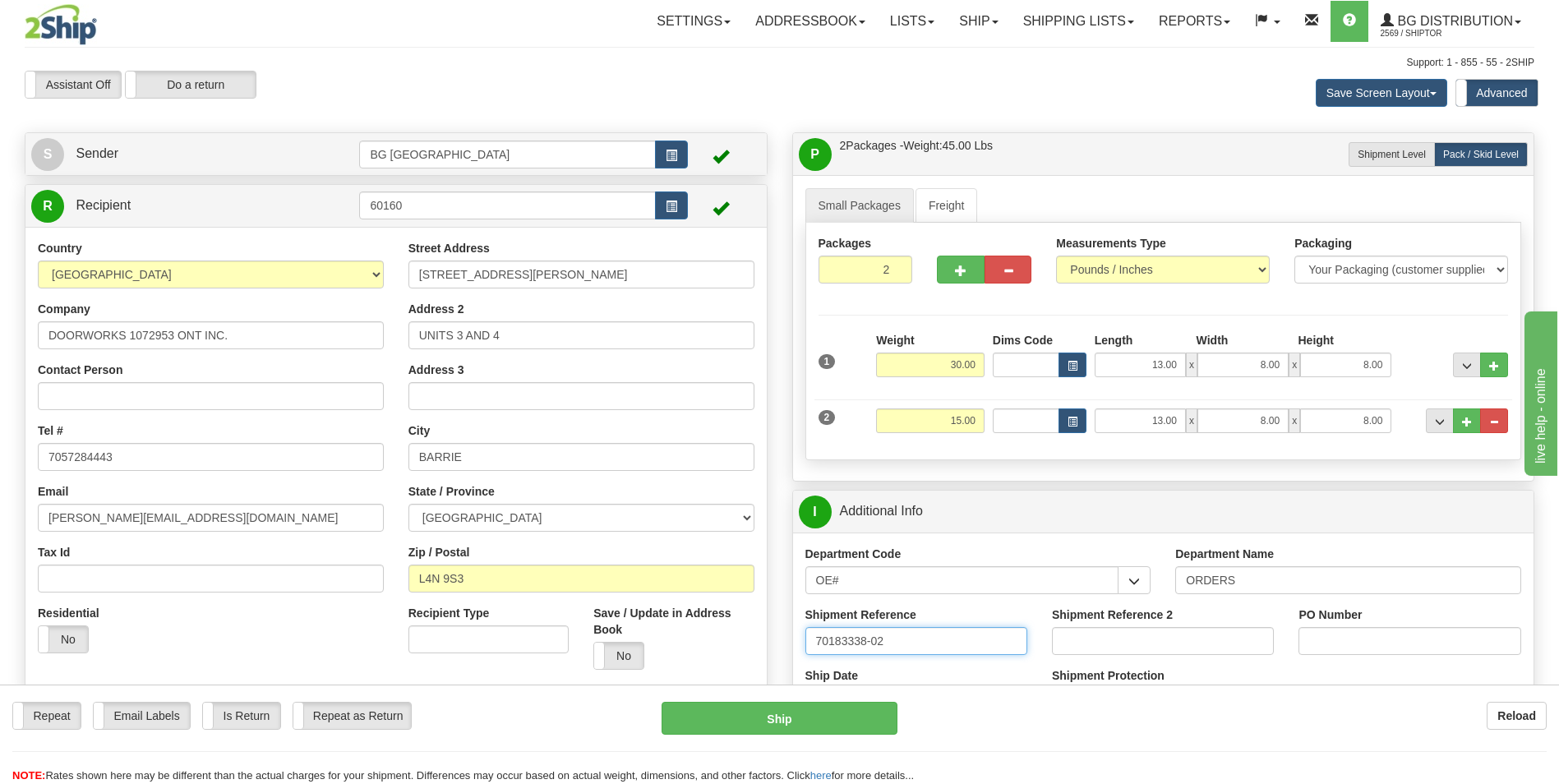
type input "70183338-02"
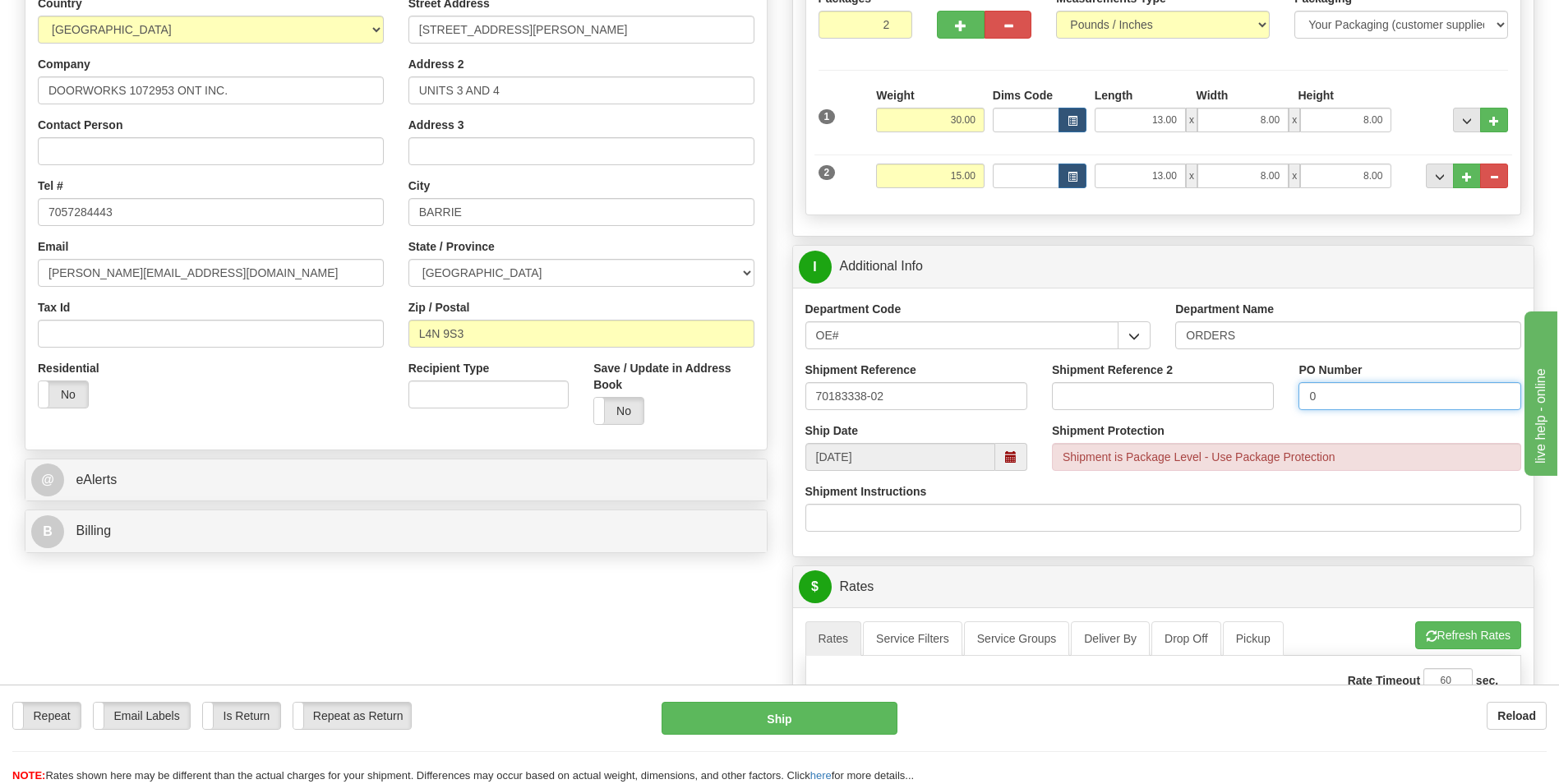
scroll to position [246, 0]
type input "0"
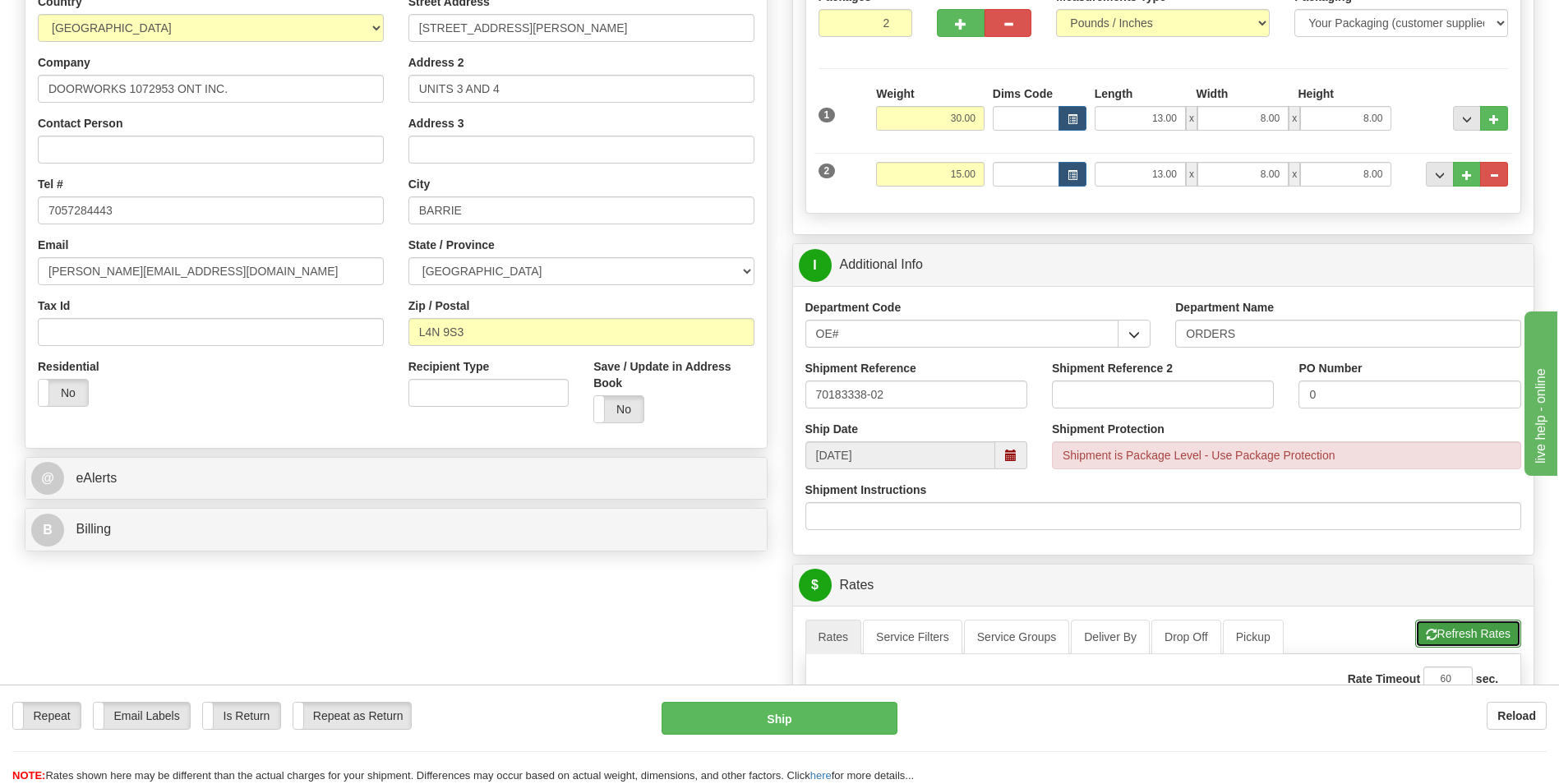
click at [1418, 631] on button "Refresh Rates" at bounding box center [1468, 633] width 106 height 28
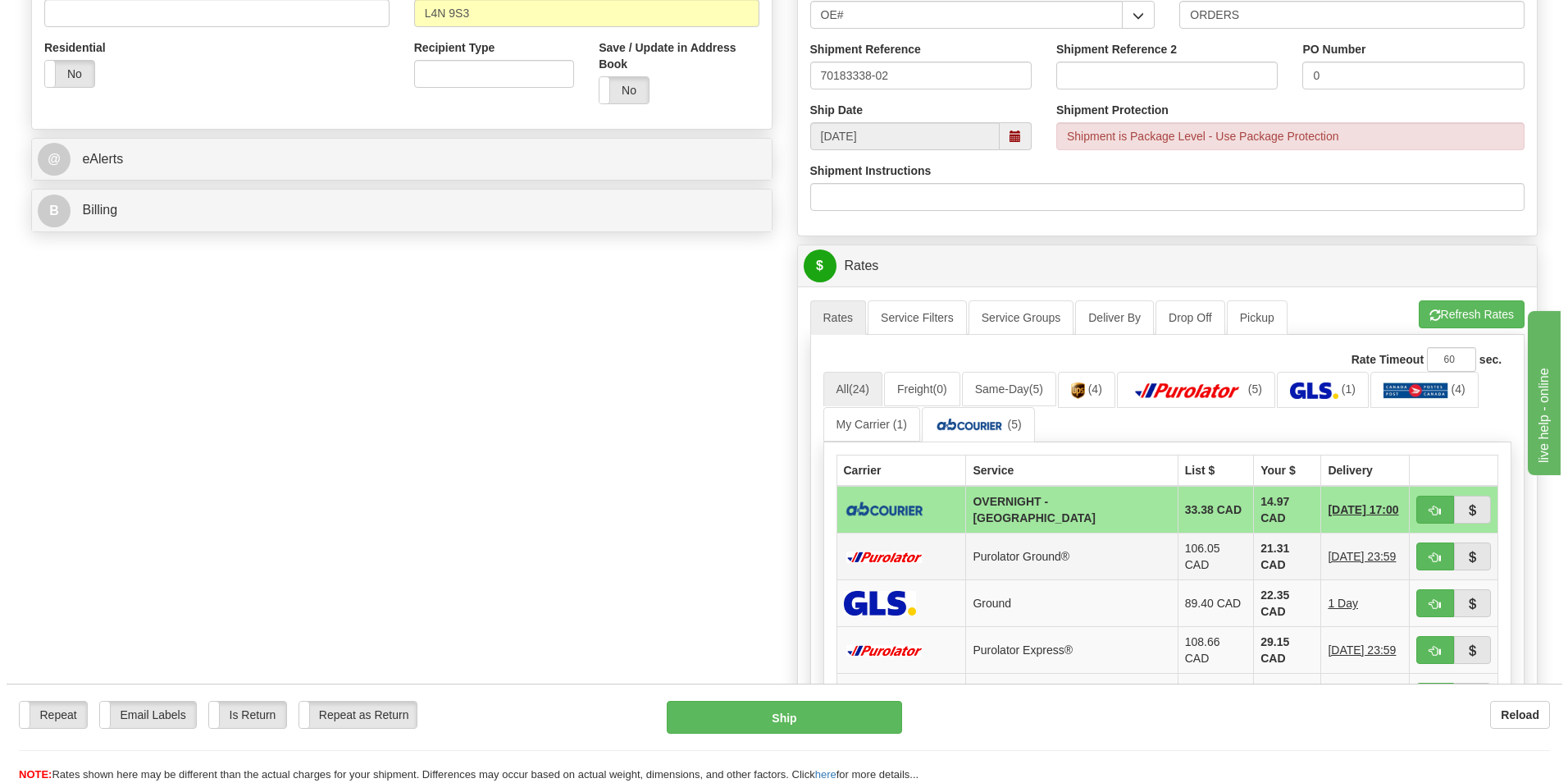
scroll to position [657, 0]
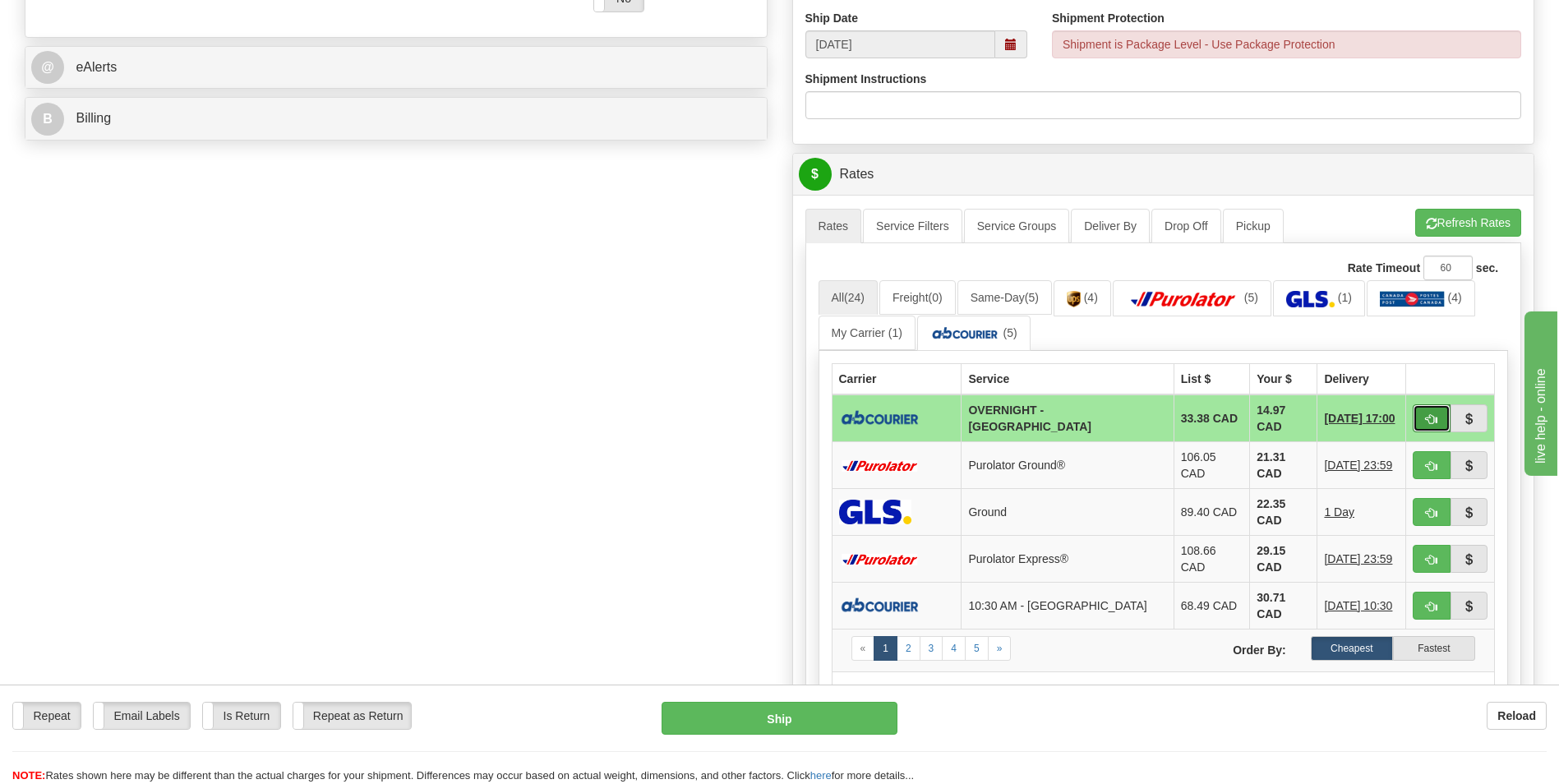
click at [1427, 414] on span "button" at bounding box center [1432, 419] width 12 height 11
type input "4"
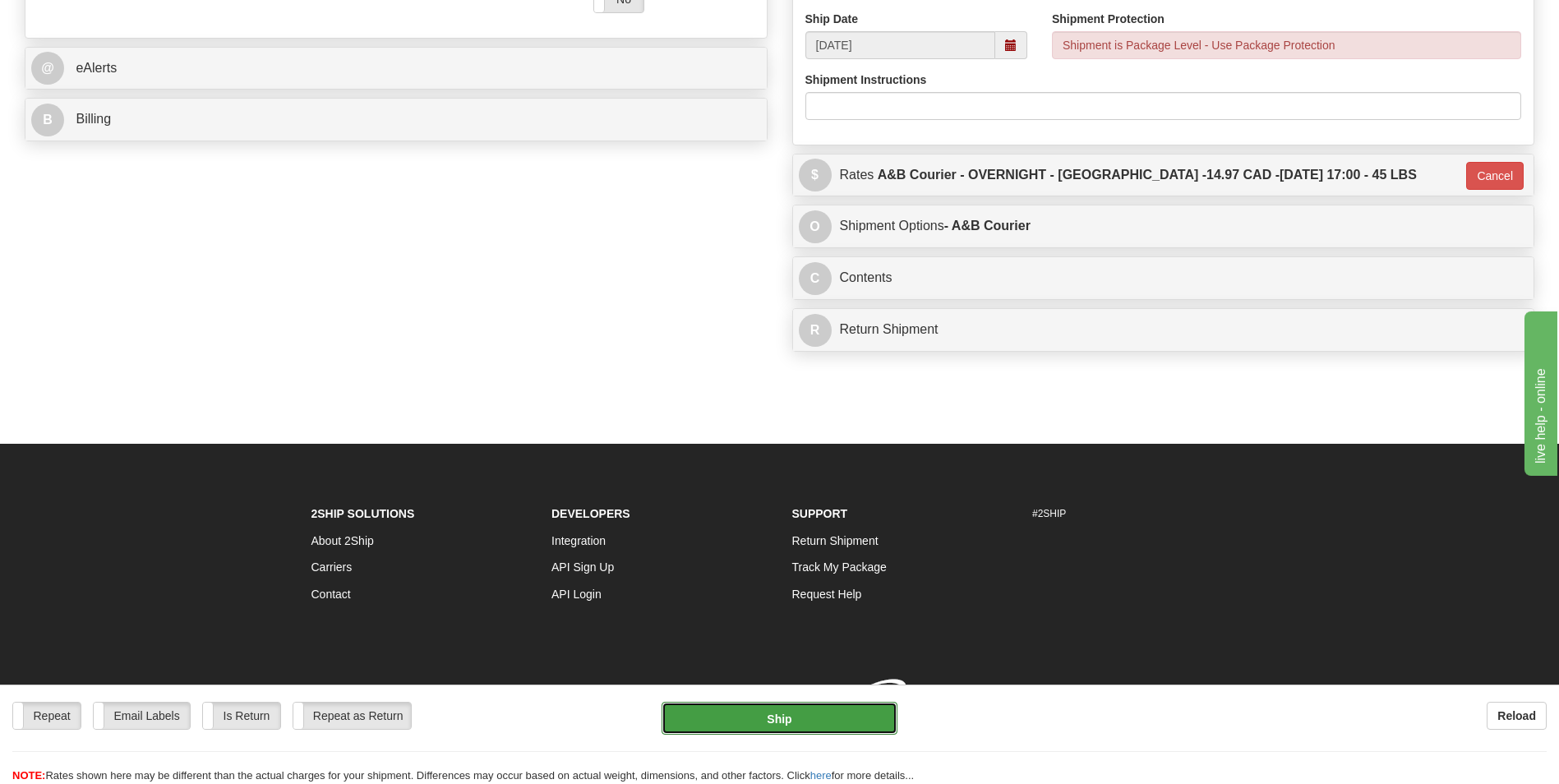
click at [838, 709] on button "Ship" at bounding box center [779, 718] width 235 height 33
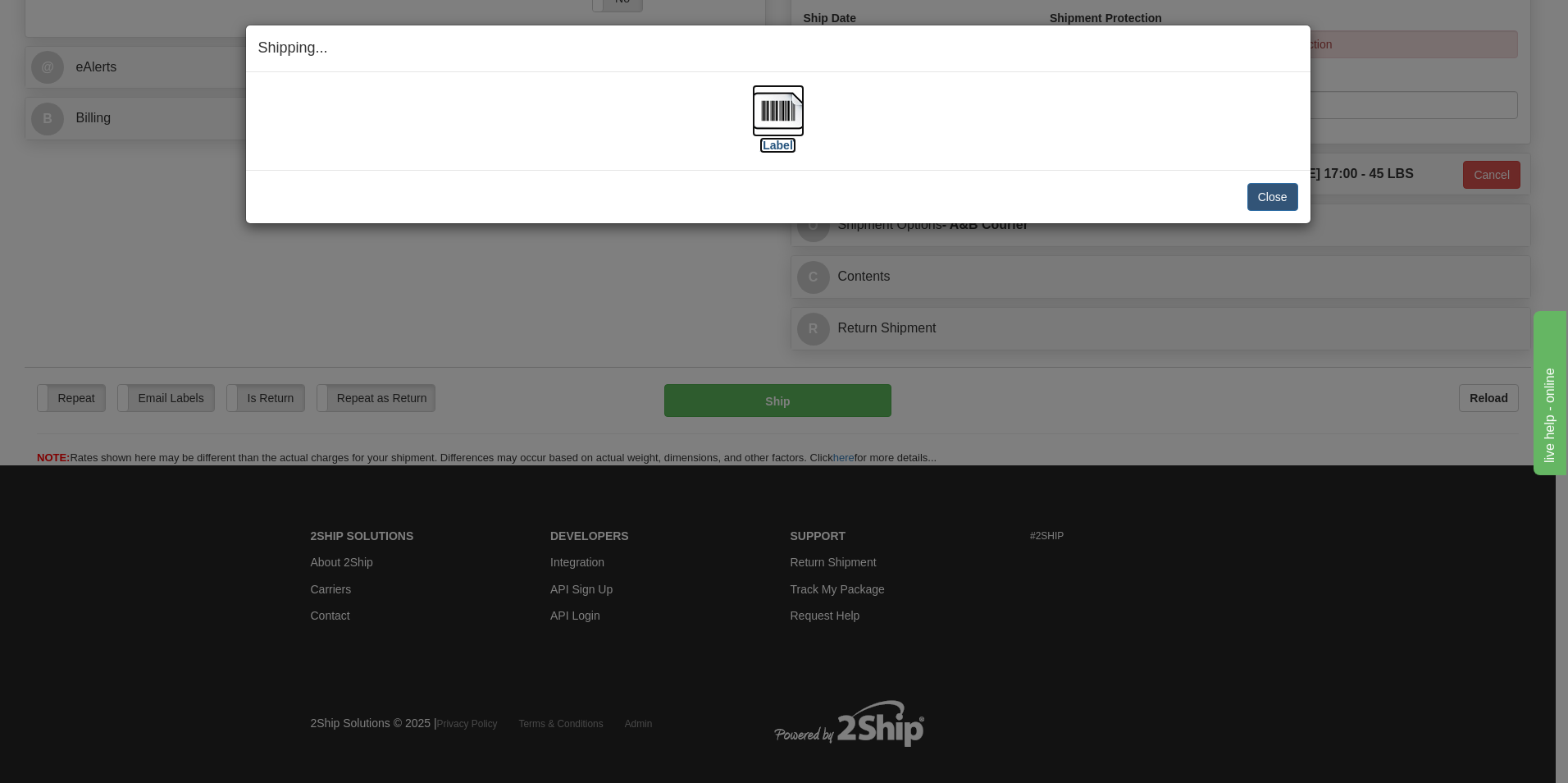
click at [762, 113] on img at bounding box center [778, 111] width 52 height 52
click at [1263, 192] on button "Close" at bounding box center [1272, 197] width 51 height 28
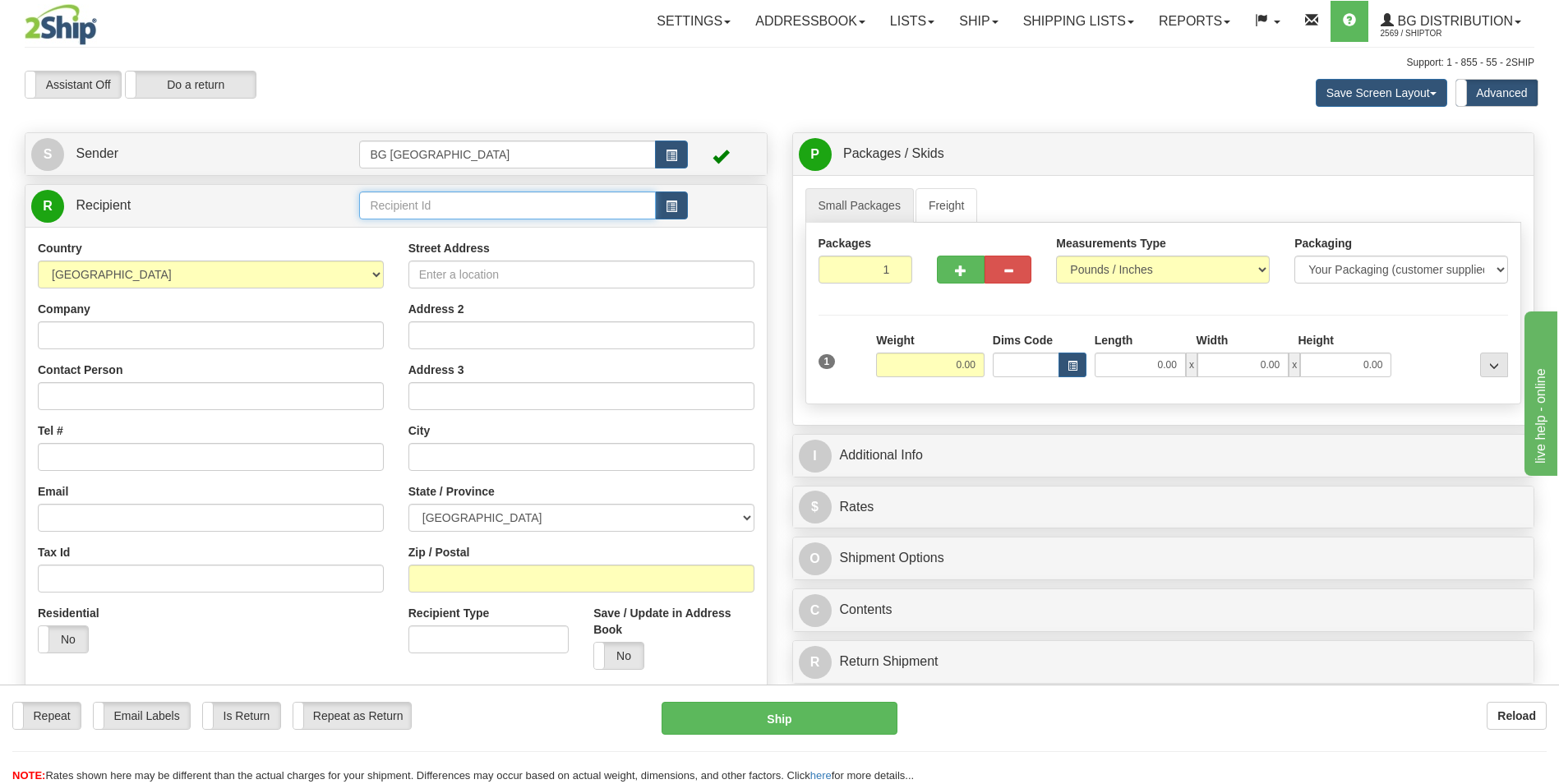
click at [484, 214] on input "text" at bounding box center [507, 205] width 296 height 28
click at [428, 235] on div "5554" at bounding box center [504, 231] width 280 height 18
type input "5554"
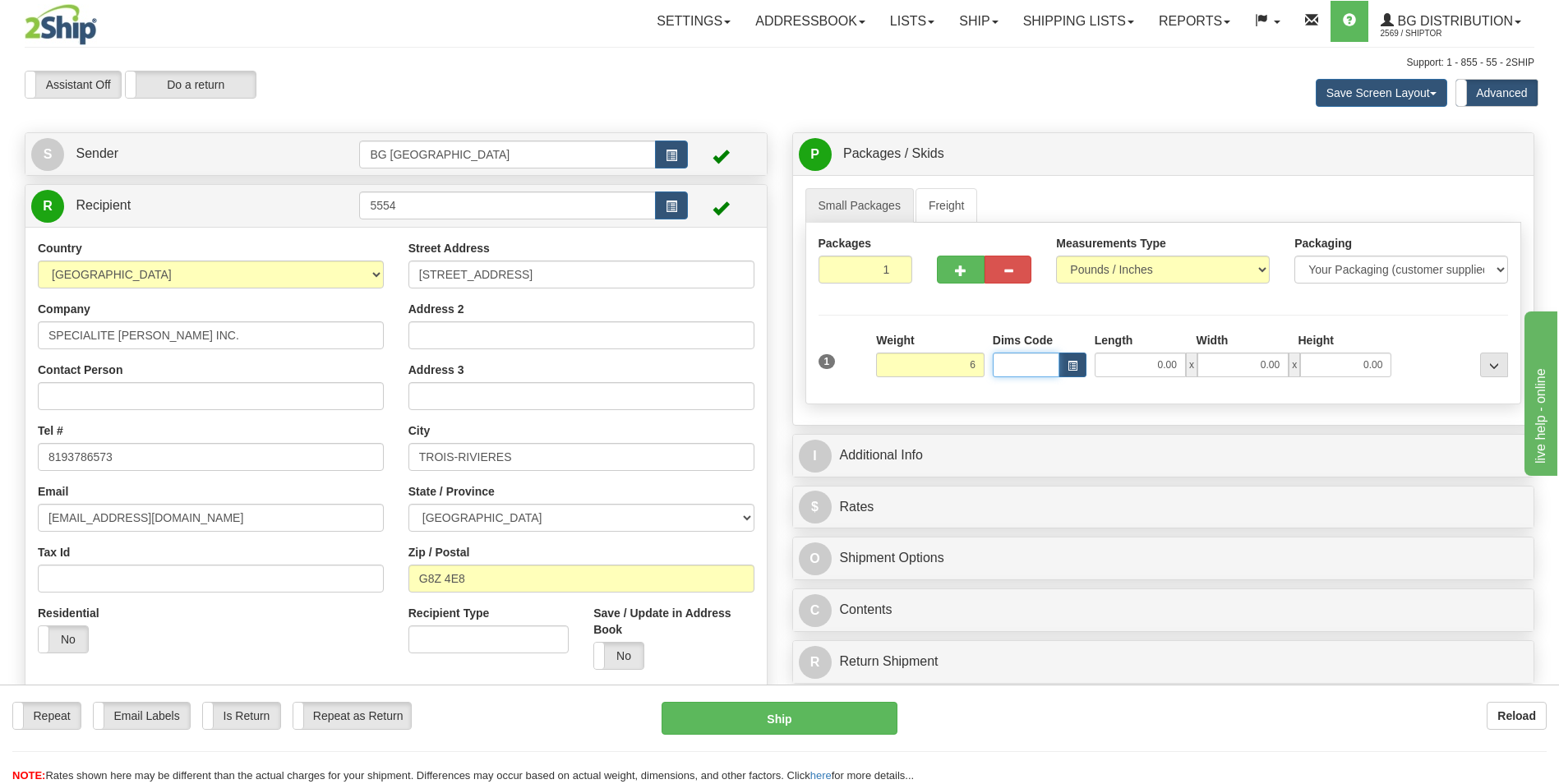
type input "6.00"
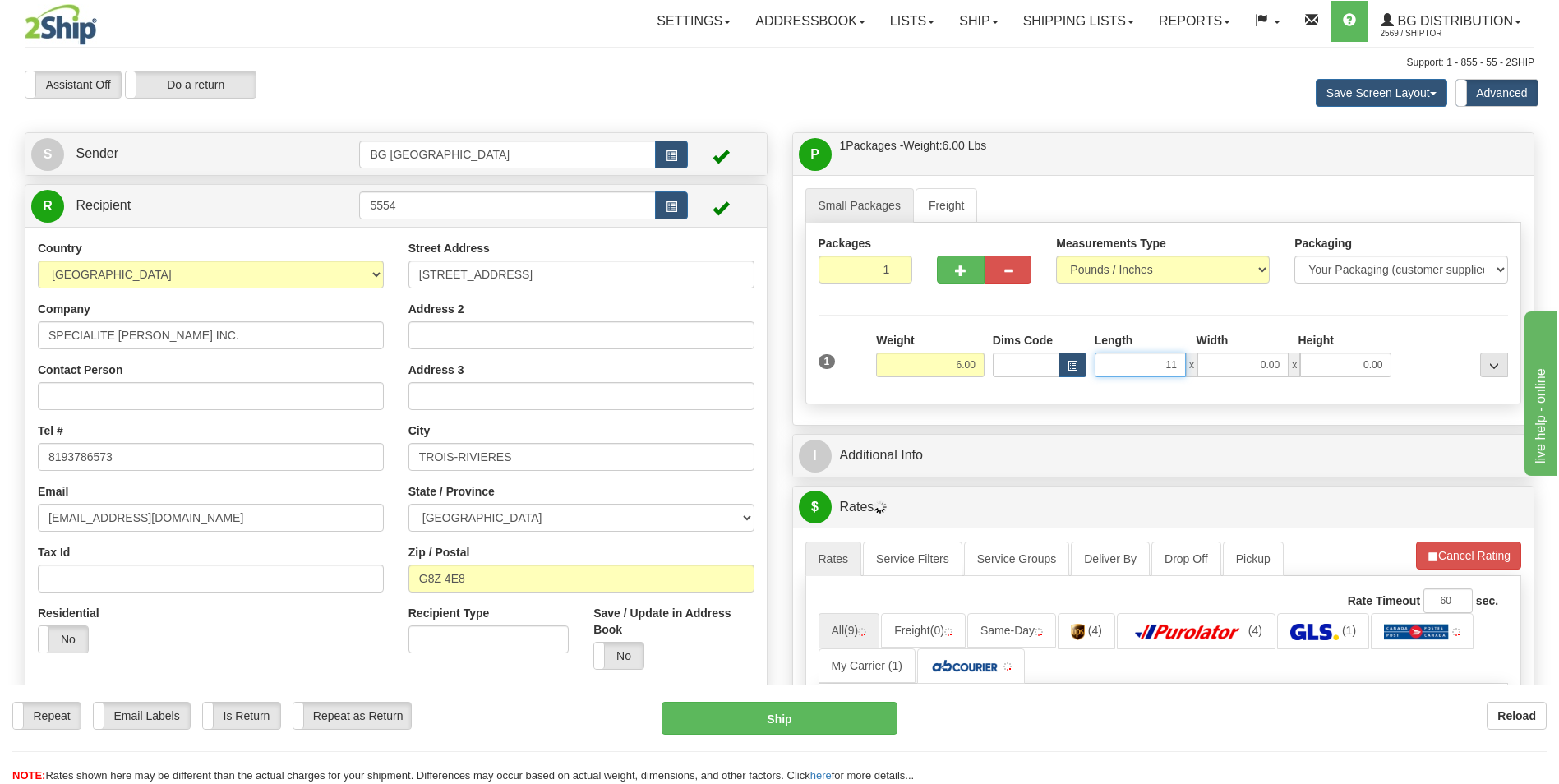
type input "11.00"
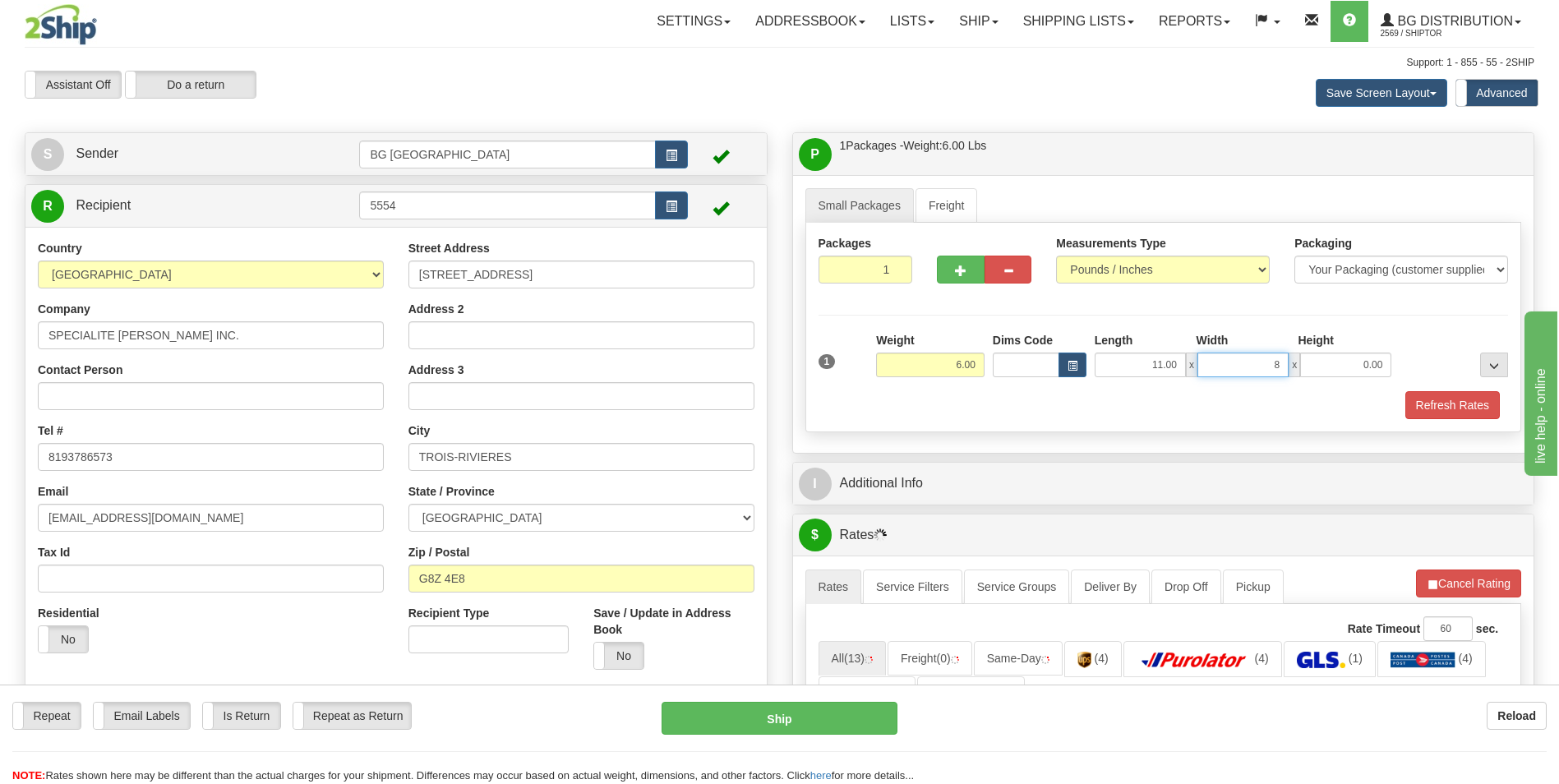
type input "8.00"
type input "5.00"
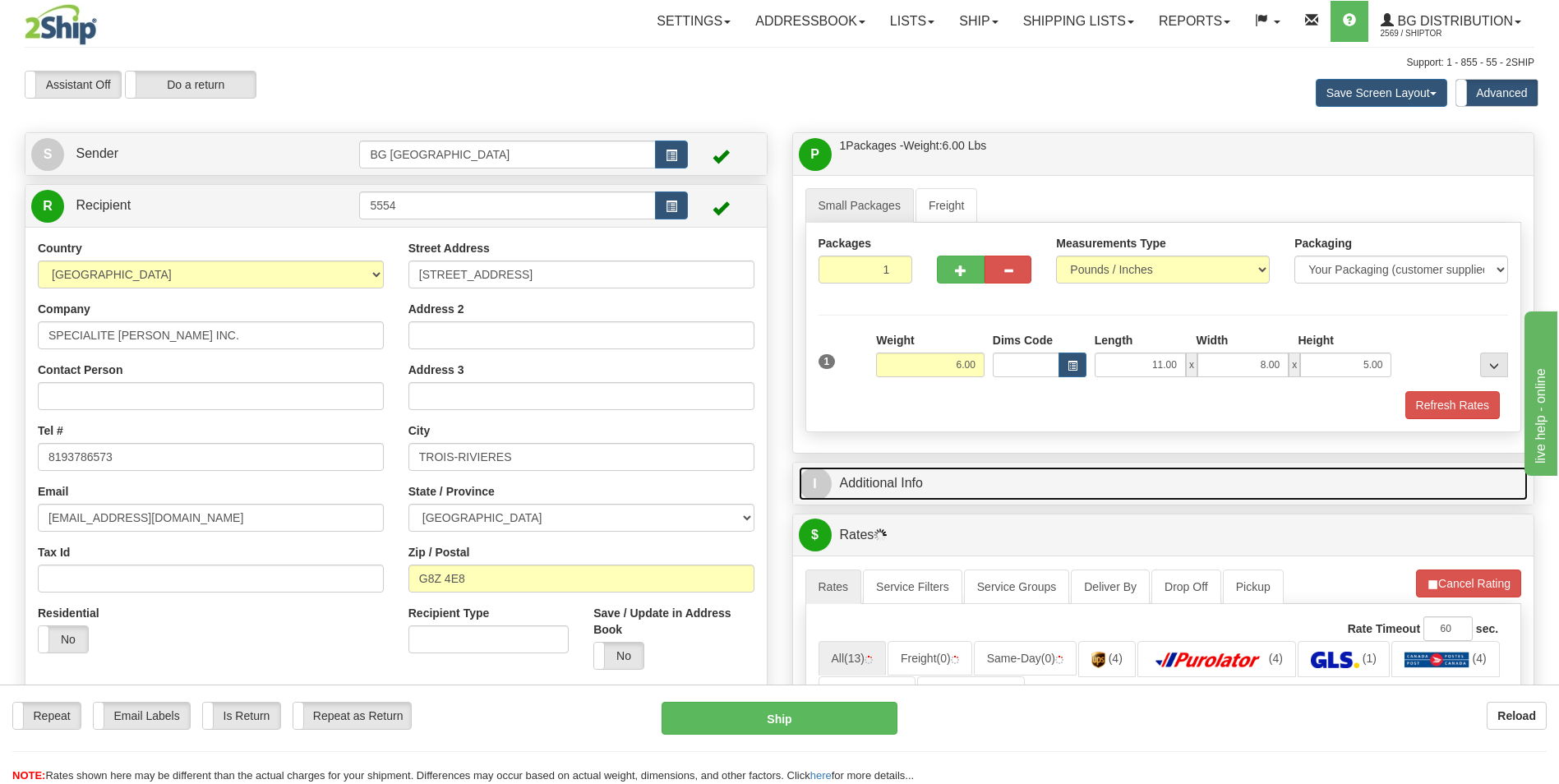
click at [893, 487] on link "I Additional Info" at bounding box center [1164, 483] width 730 height 34
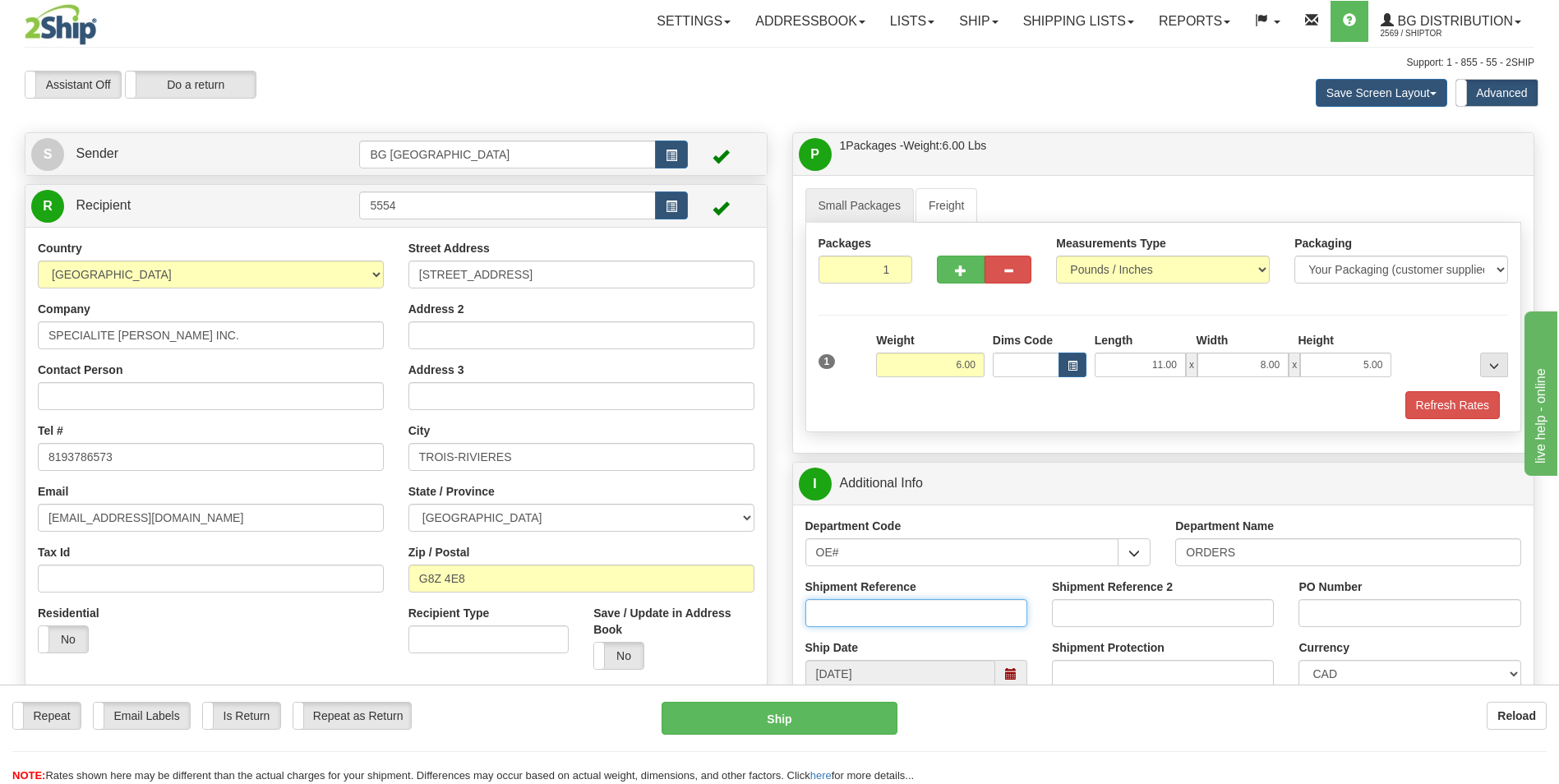
click at [884, 610] on input "Shipment Reference" at bounding box center [917, 612] width 222 height 28
type input "70185914-00"
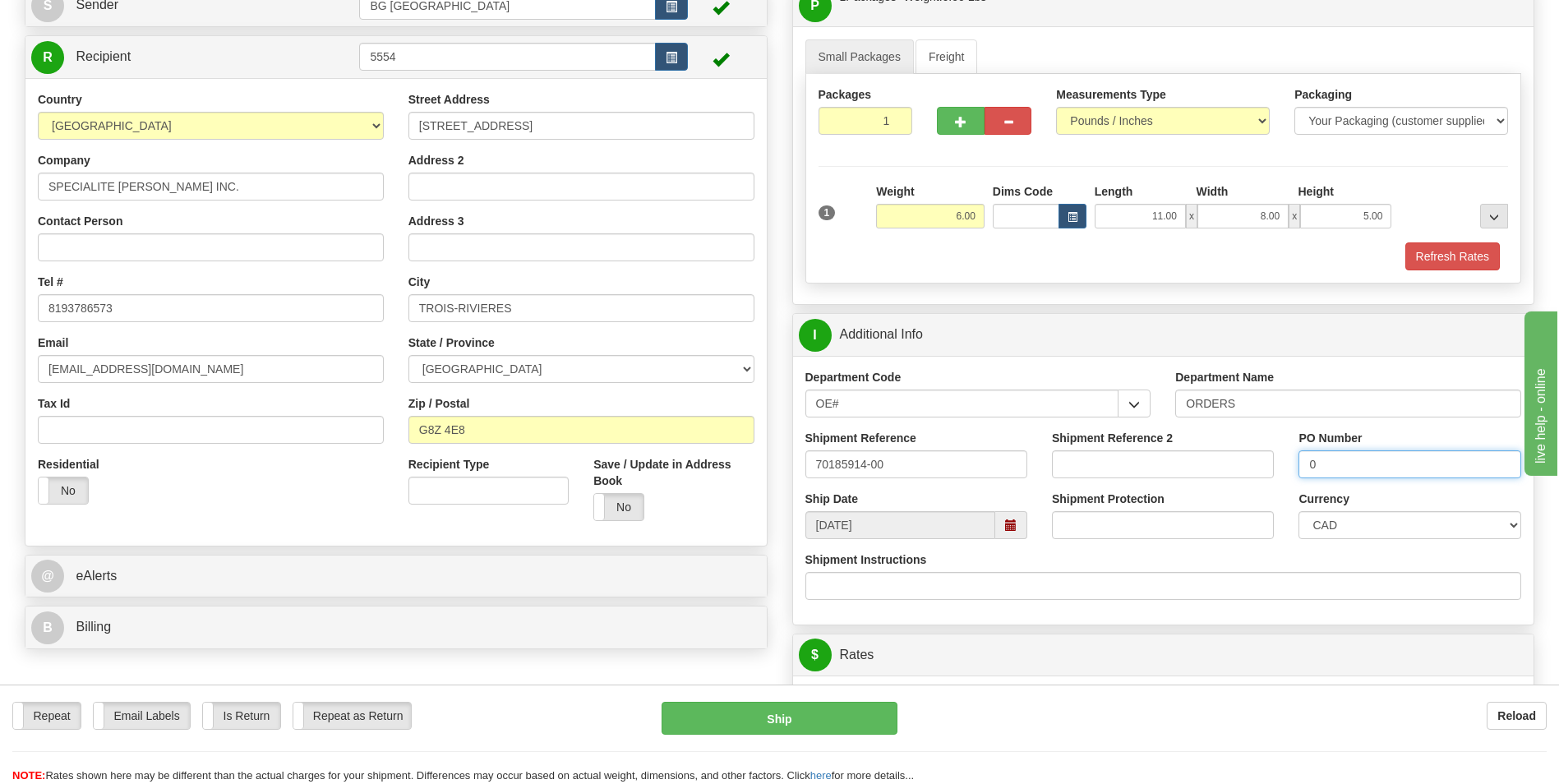
scroll to position [328, 0]
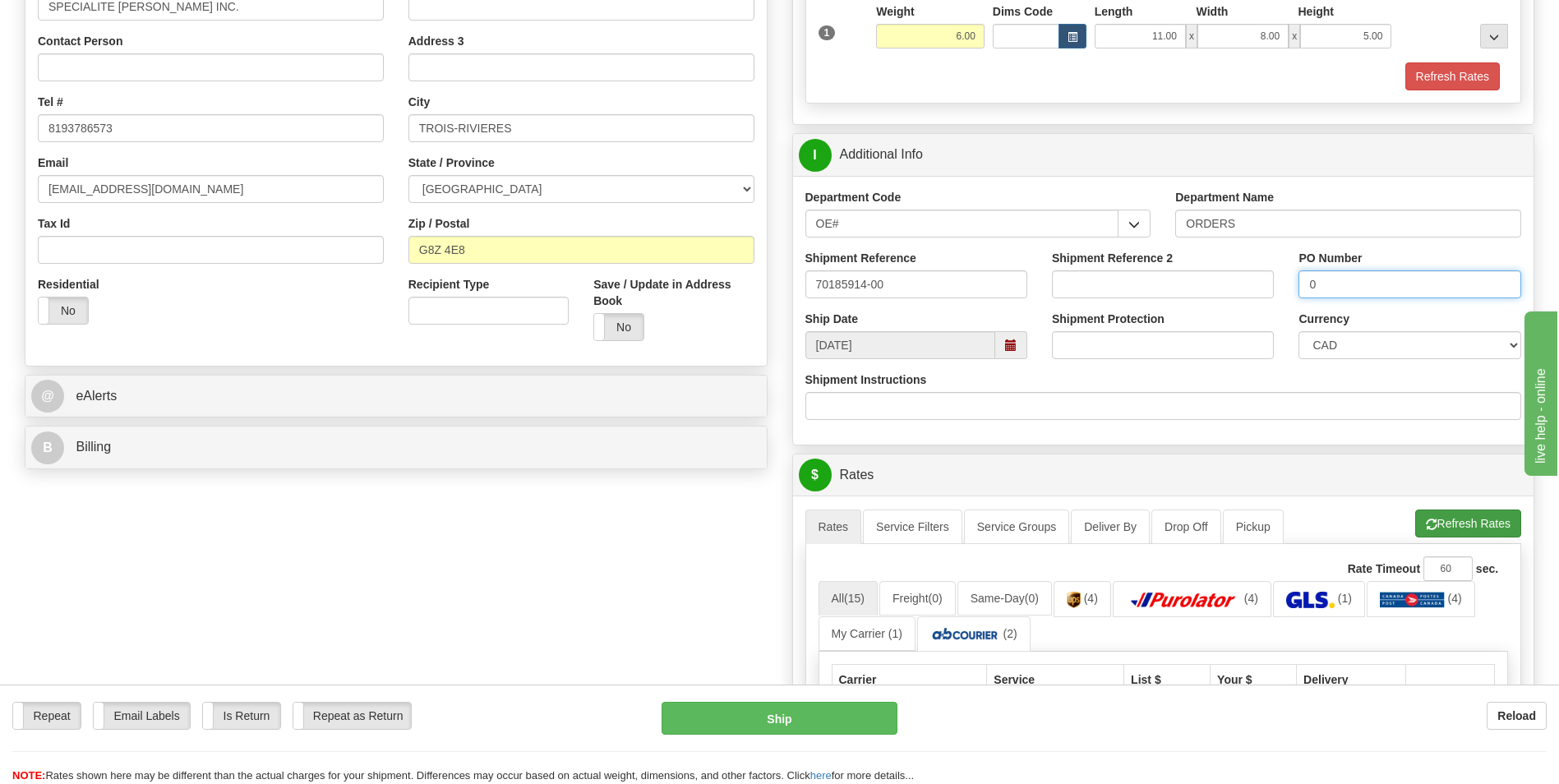
type input "0"
drag, startPoint x: 1478, startPoint y: 535, endPoint x: 1437, endPoint y: 533, distance: 41.0
click at [1478, 535] on button "Refresh Rates" at bounding box center [1468, 523] width 106 height 28
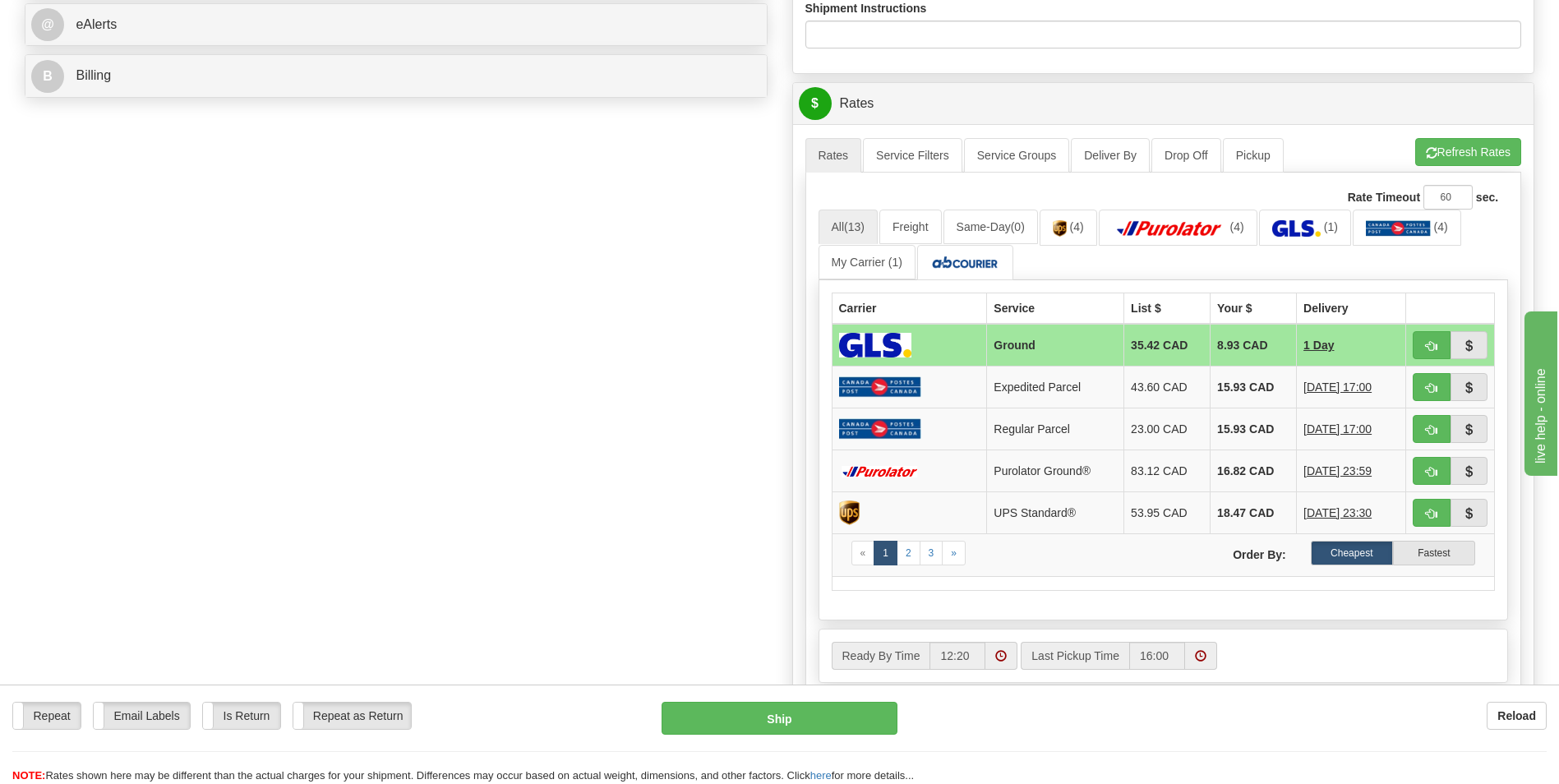
scroll to position [740, 0]
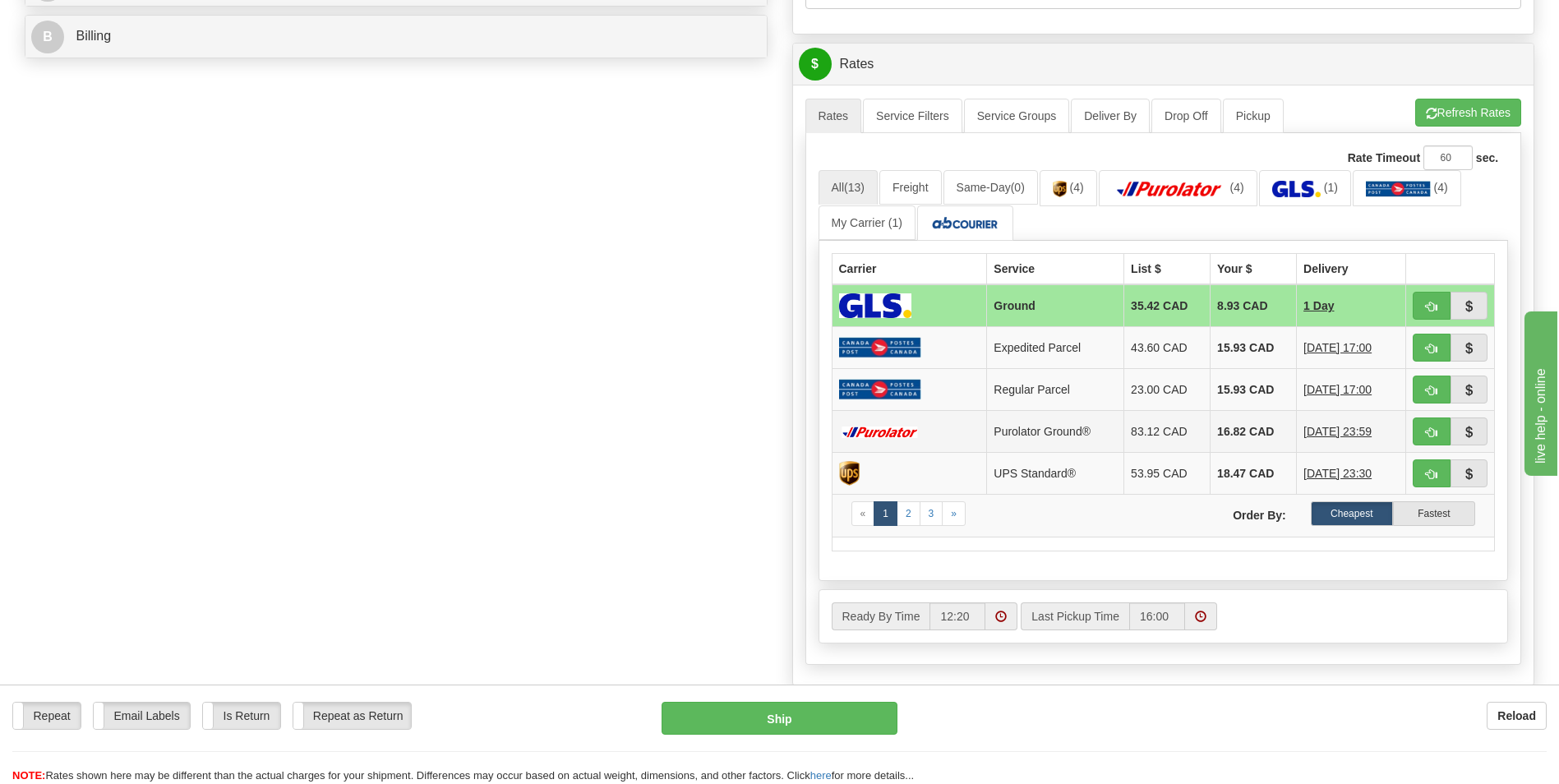
click at [1232, 419] on td "16.82 CAD" at bounding box center [1254, 432] width 86 height 42
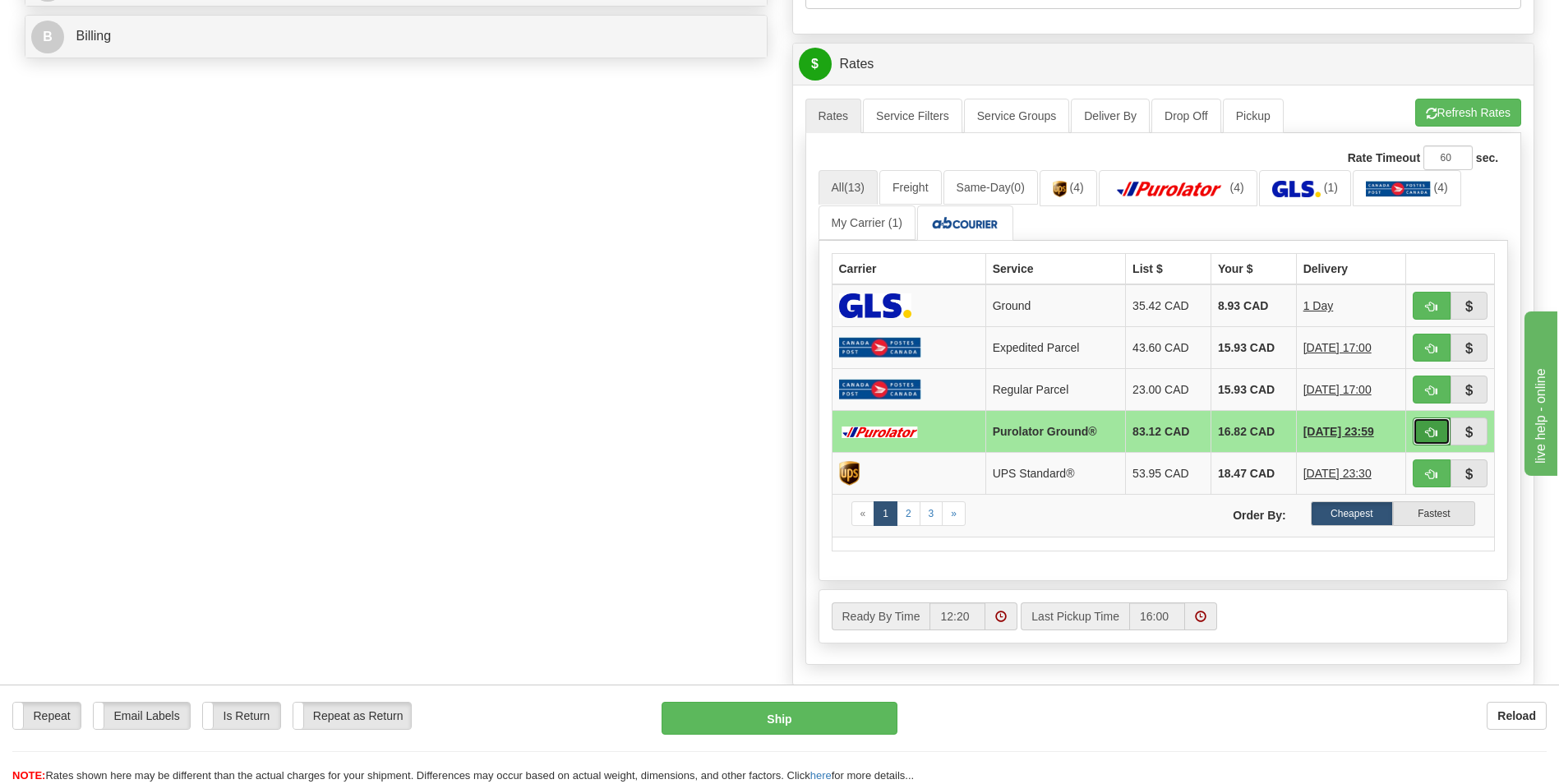
click at [1415, 433] on button "button" at bounding box center [1431, 431] width 38 height 28
type input "260"
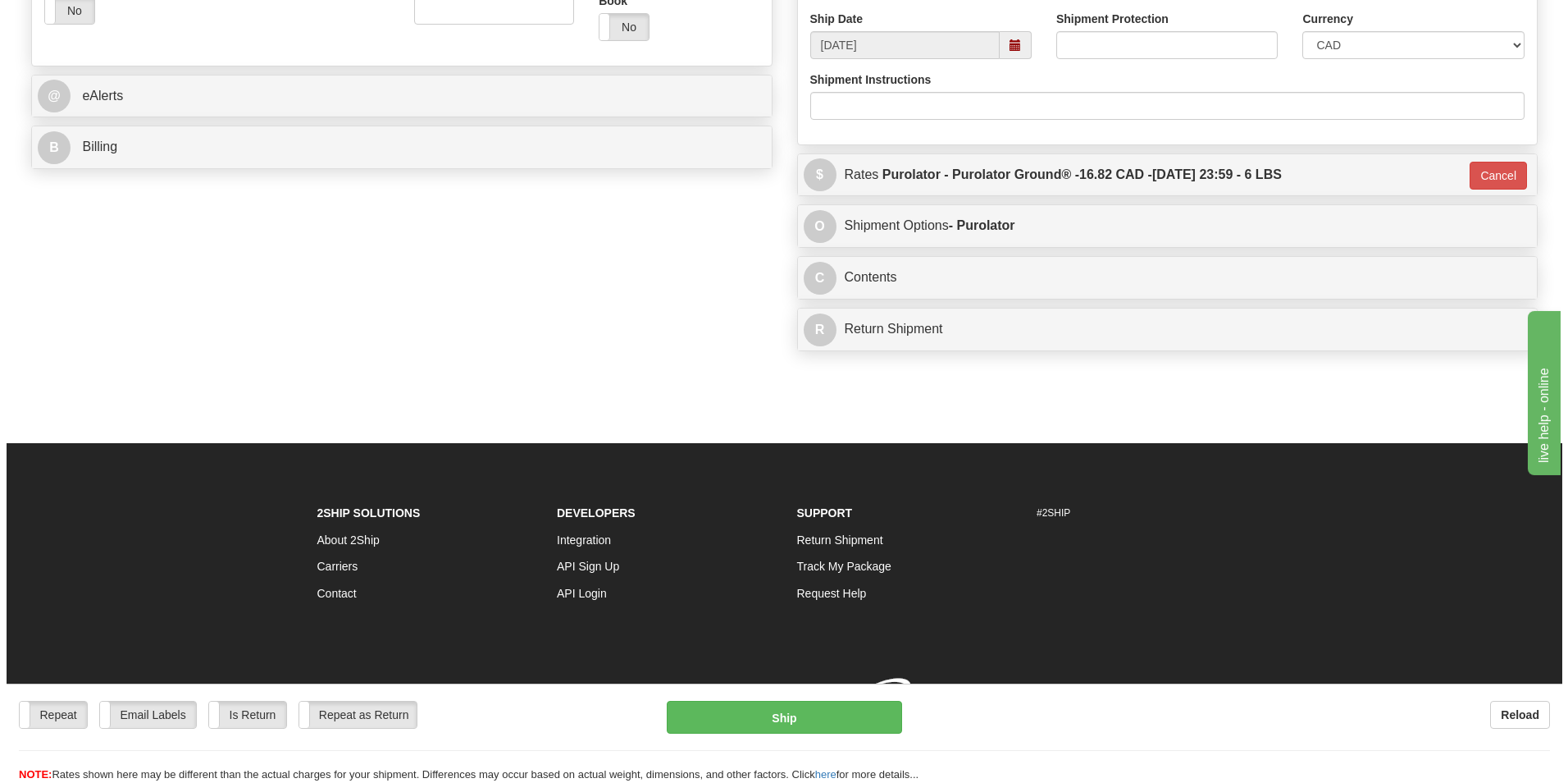
scroll to position [652, 0]
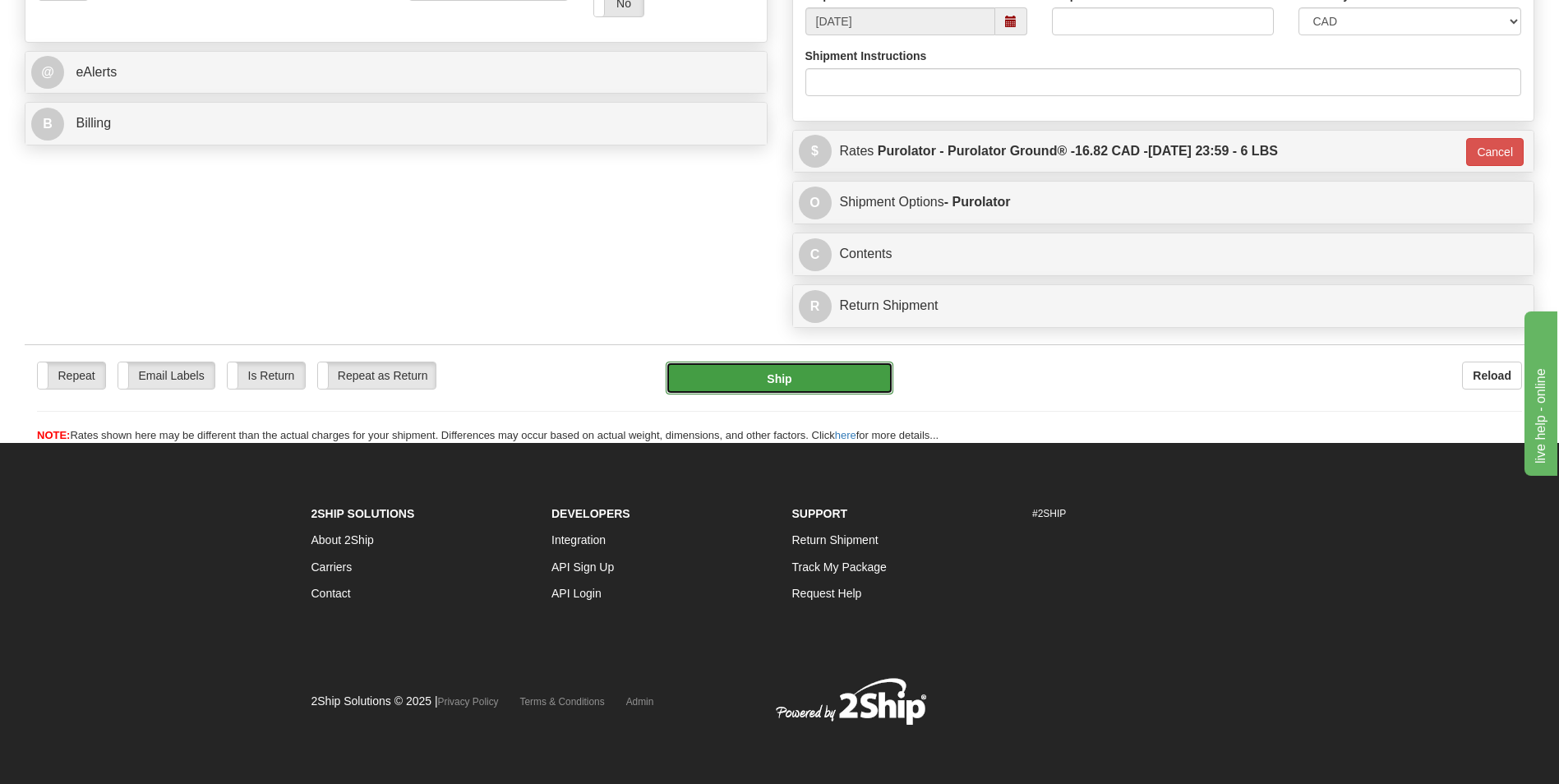
click at [841, 383] on button "Ship" at bounding box center [779, 378] width 227 height 33
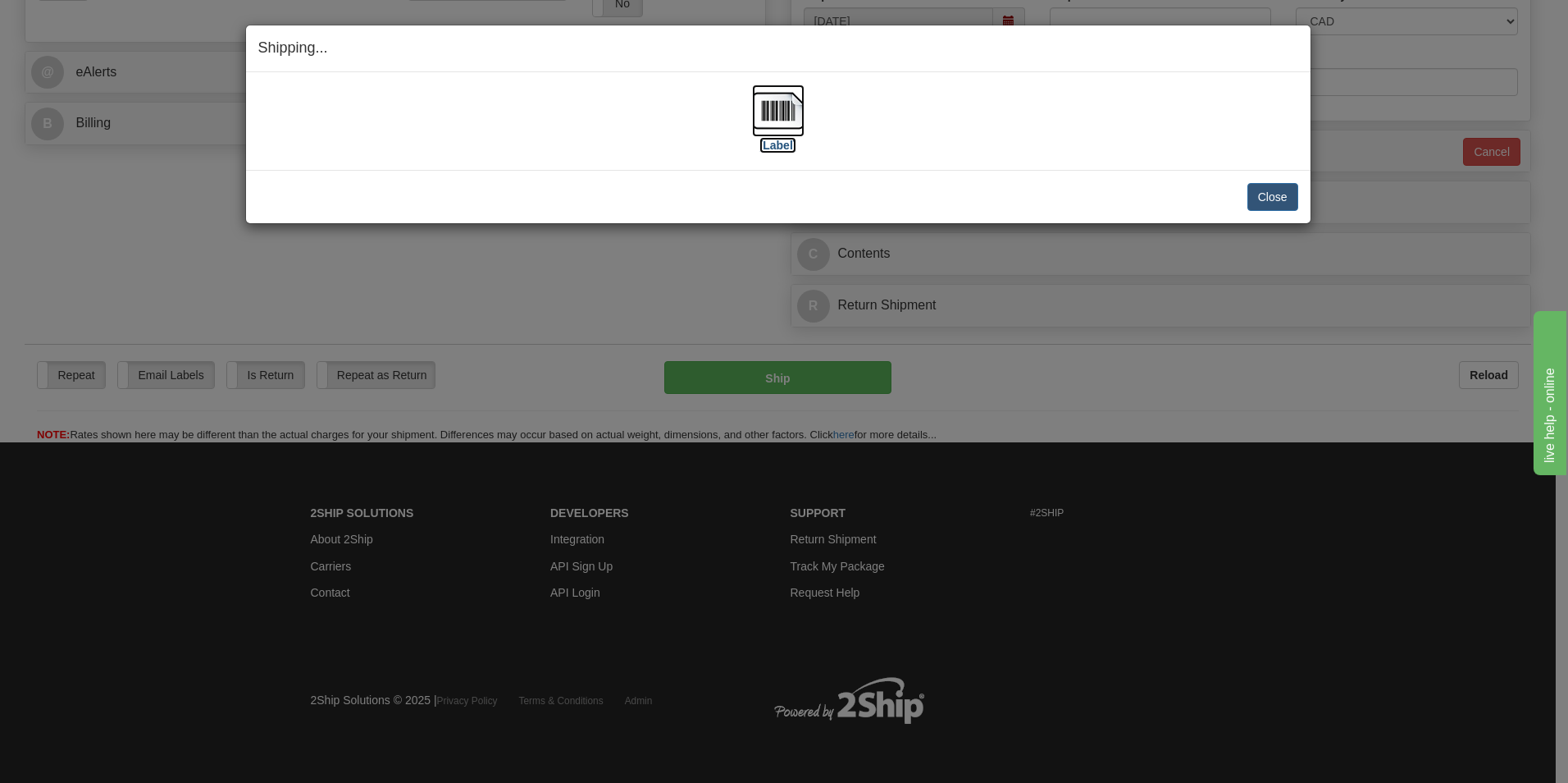
click at [770, 108] on img at bounding box center [778, 111] width 52 height 52
click at [1262, 202] on button "Close" at bounding box center [1272, 197] width 51 height 28
